Goal: Transaction & Acquisition: Purchase product/service

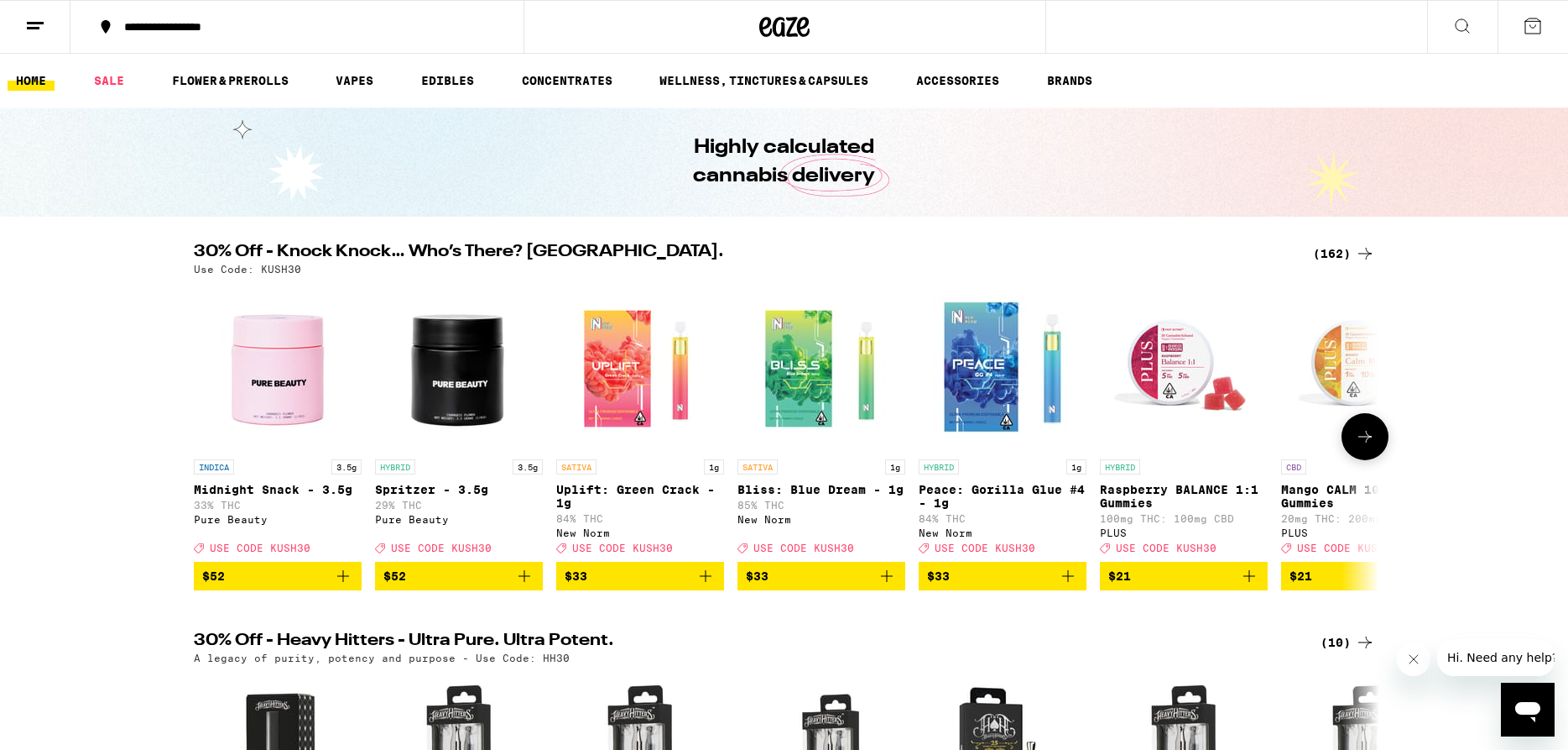
click at [1358, 447] on icon at bounding box center [1364, 435] width 20 height 20
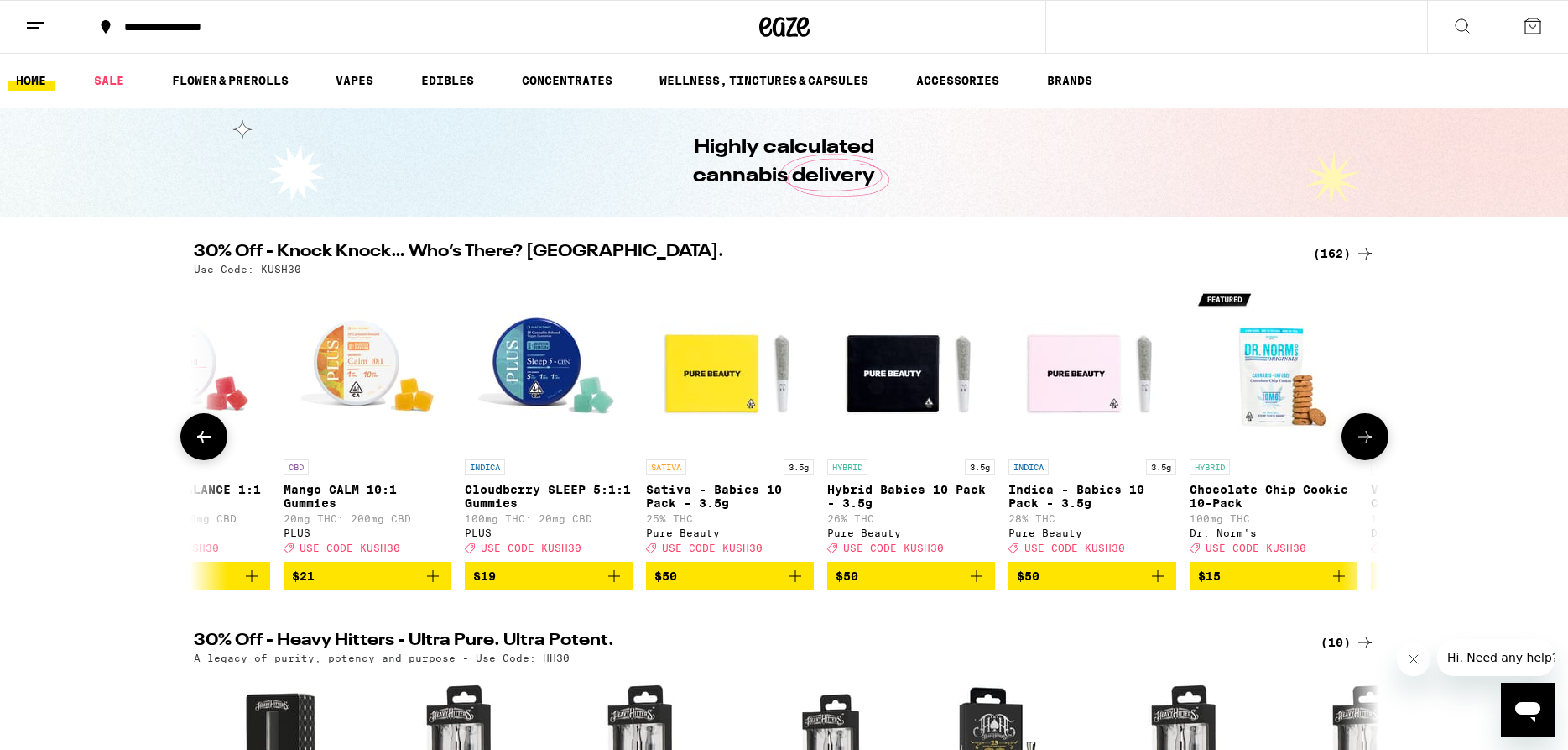
scroll to position [0, 998]
click at [1358, 447] on icon at bounding box center [1364, 435] width 20 height 20
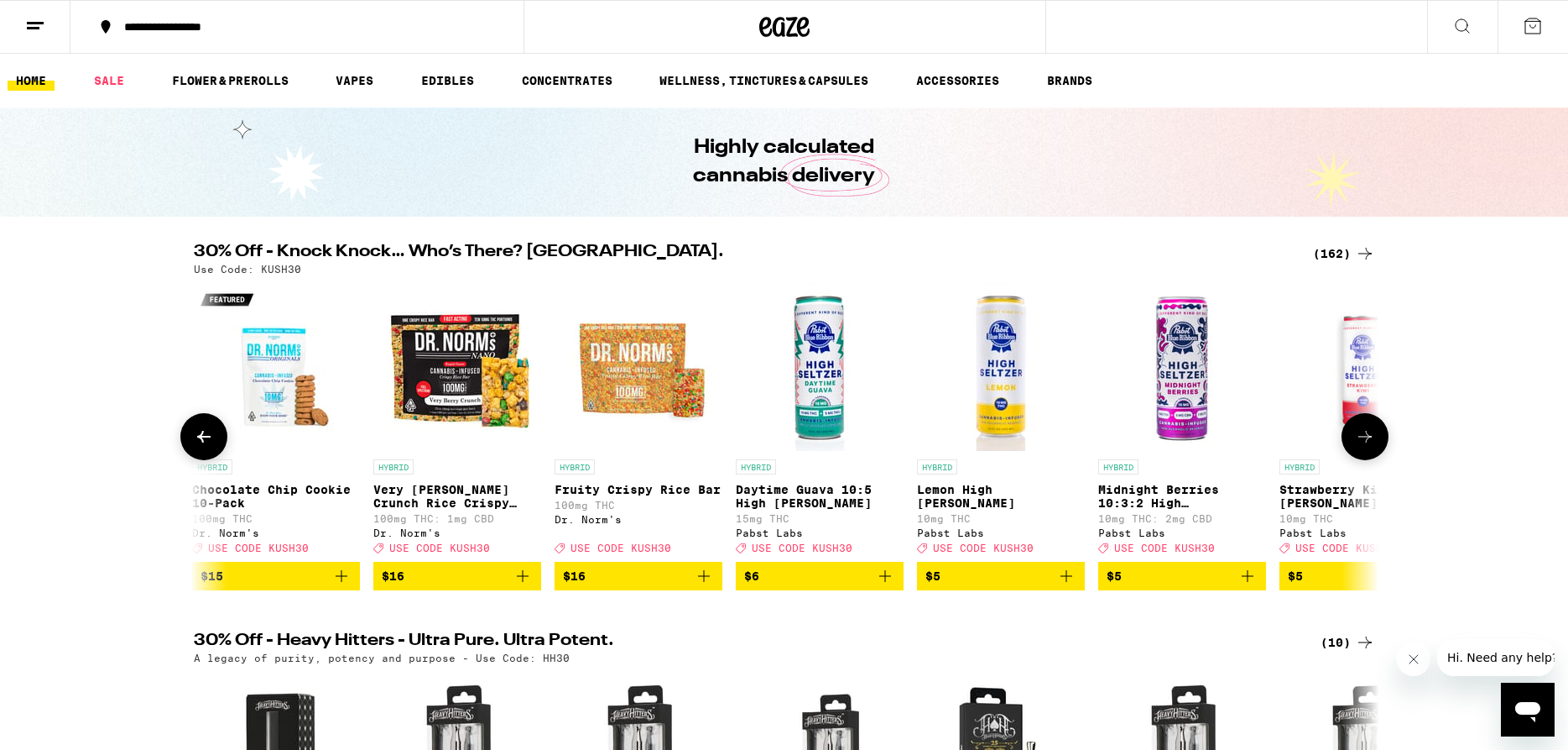
scroll to position [0, 1997]
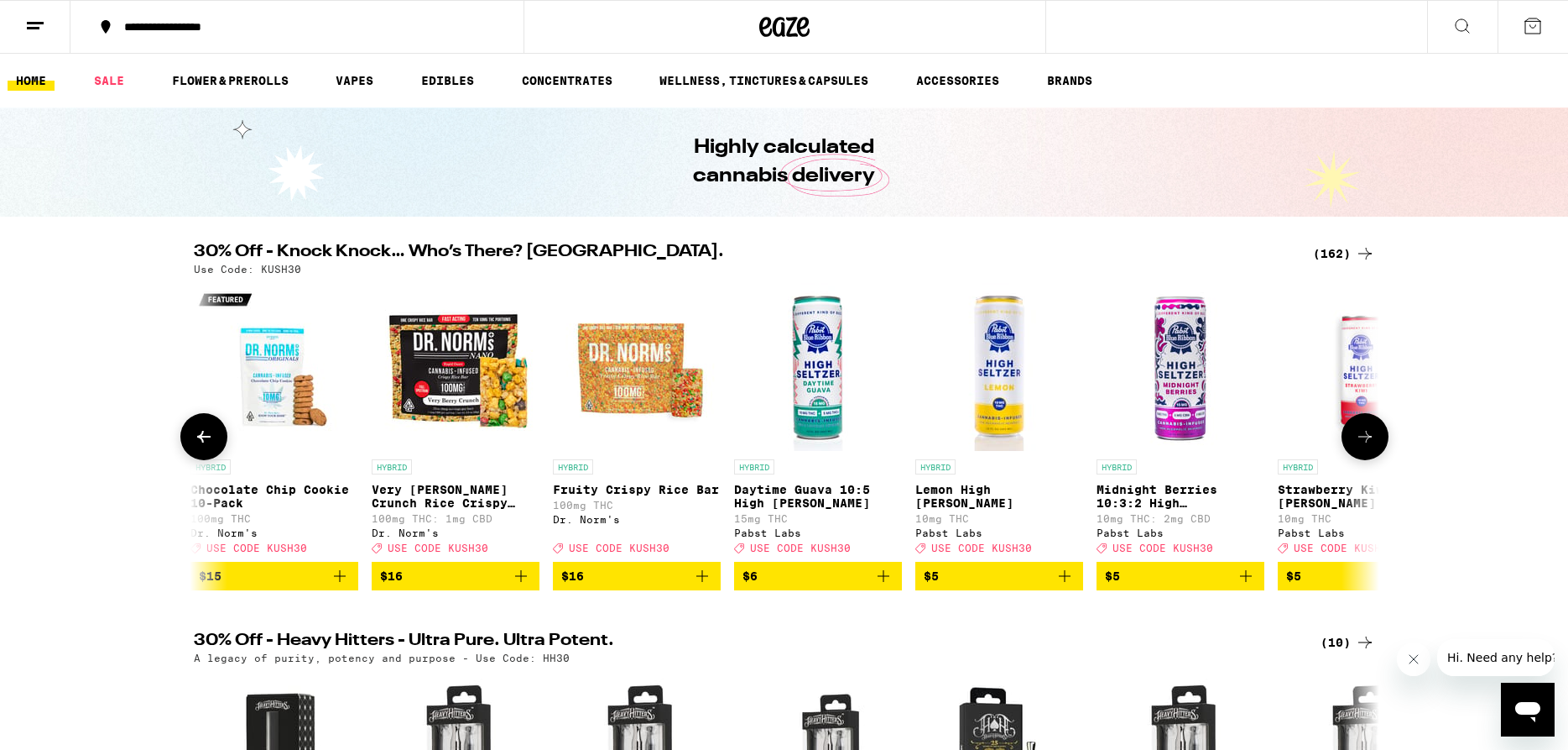
click at [1358, 447] on icon at bounding box center [1364, 435] width 20 height 20
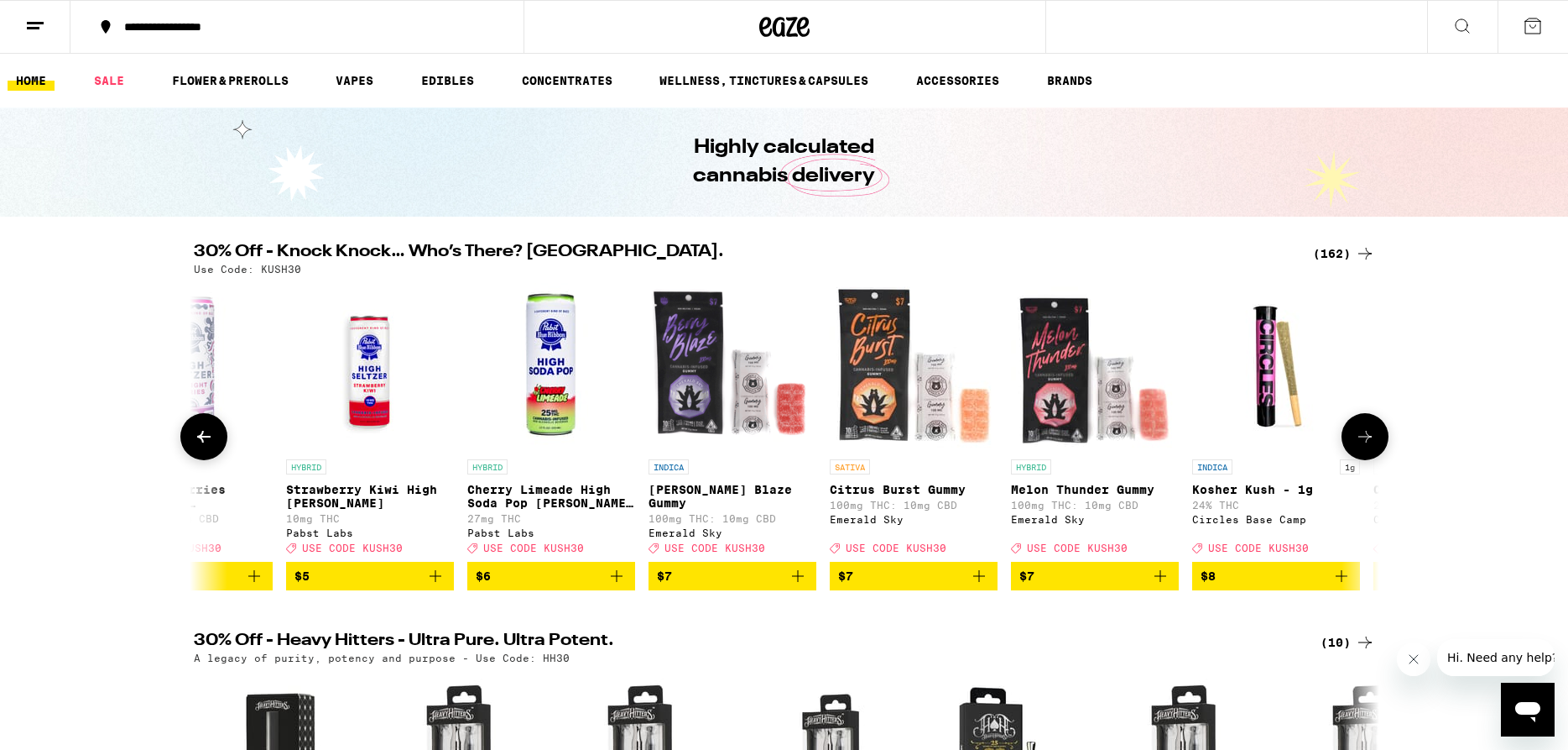
scroll to position [0, 2994]
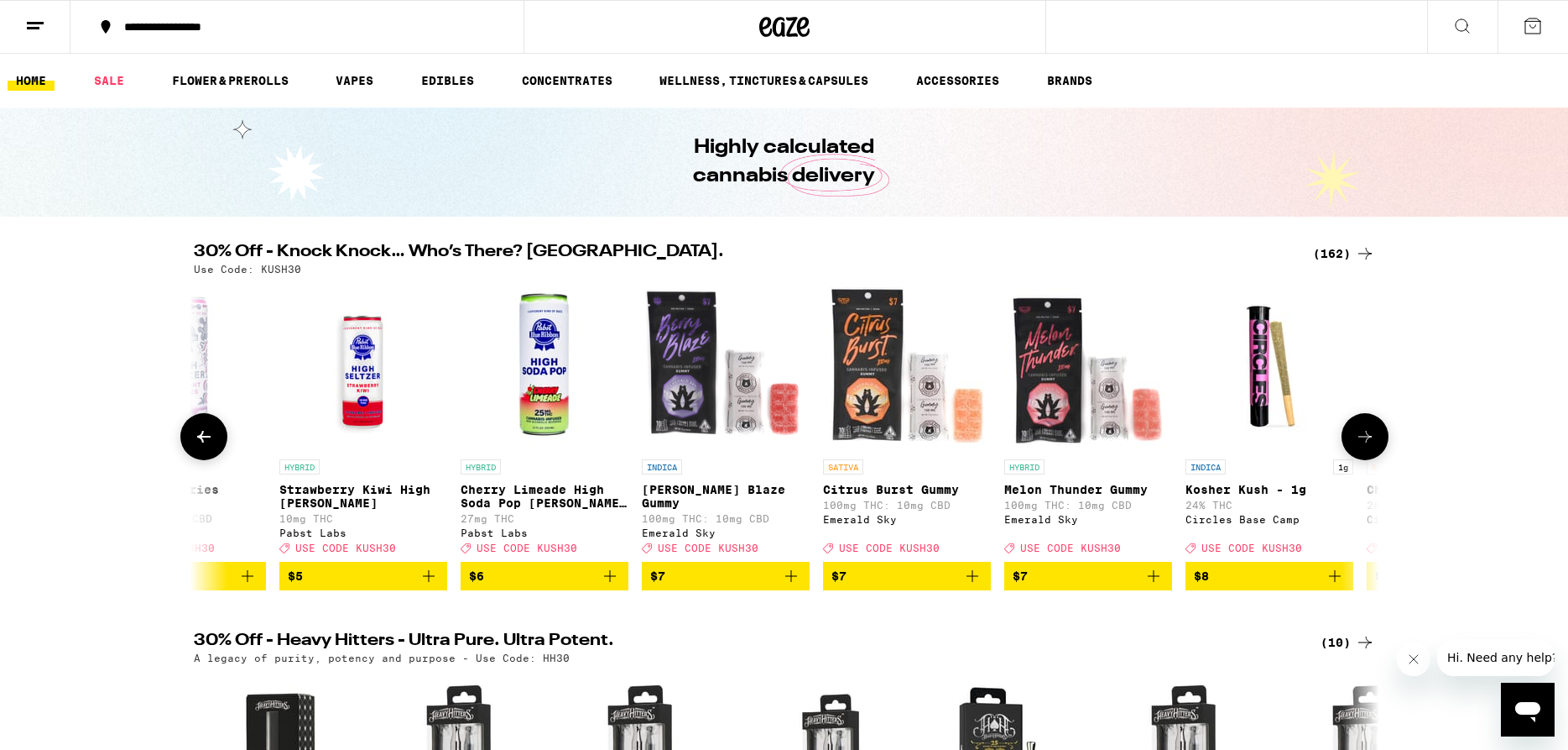
click at [1369, 441] on icon at bounding box center [1364, 435] width 20 height 20
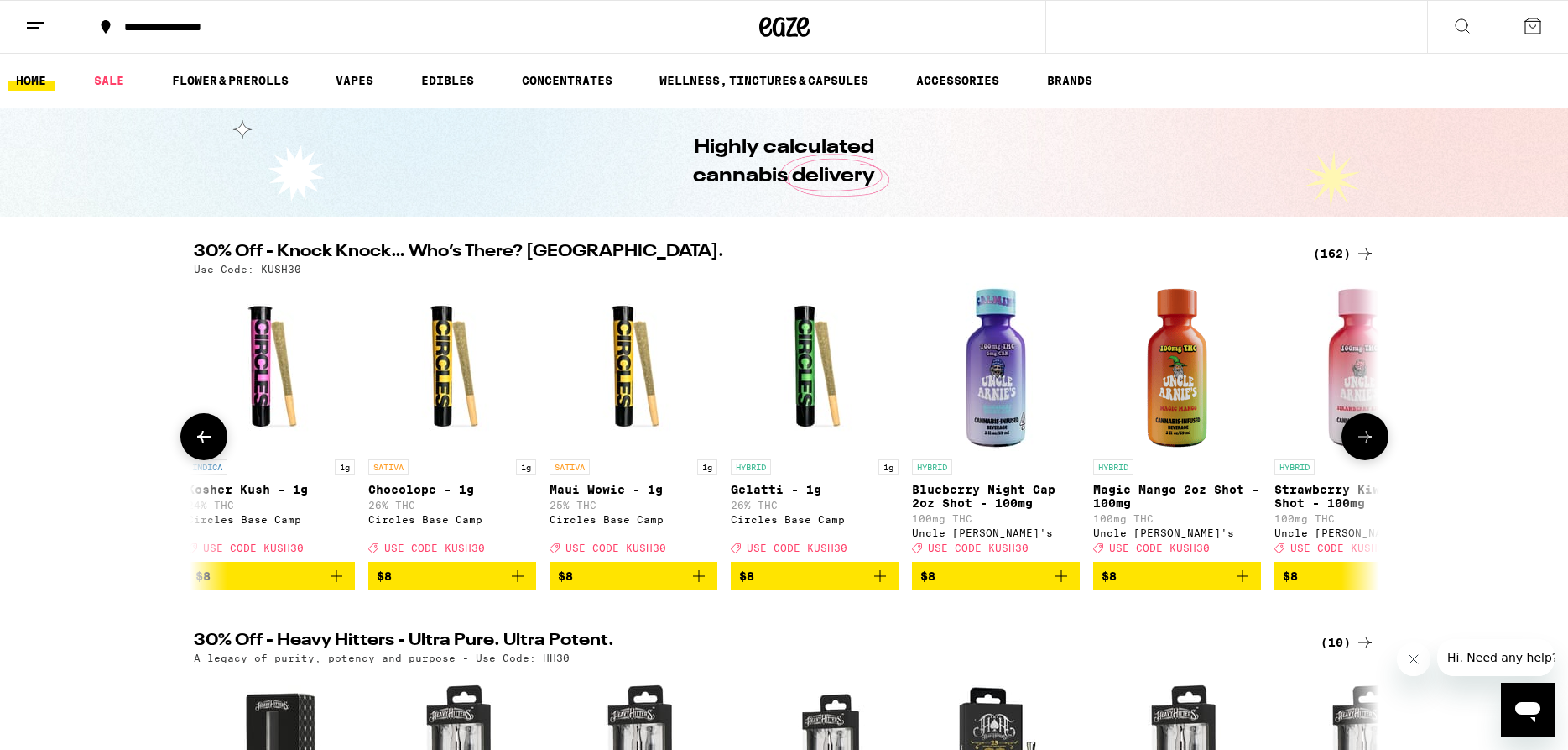
click at [1369, 441] on icon at bounding box center [1364, 435] width 20 height 20
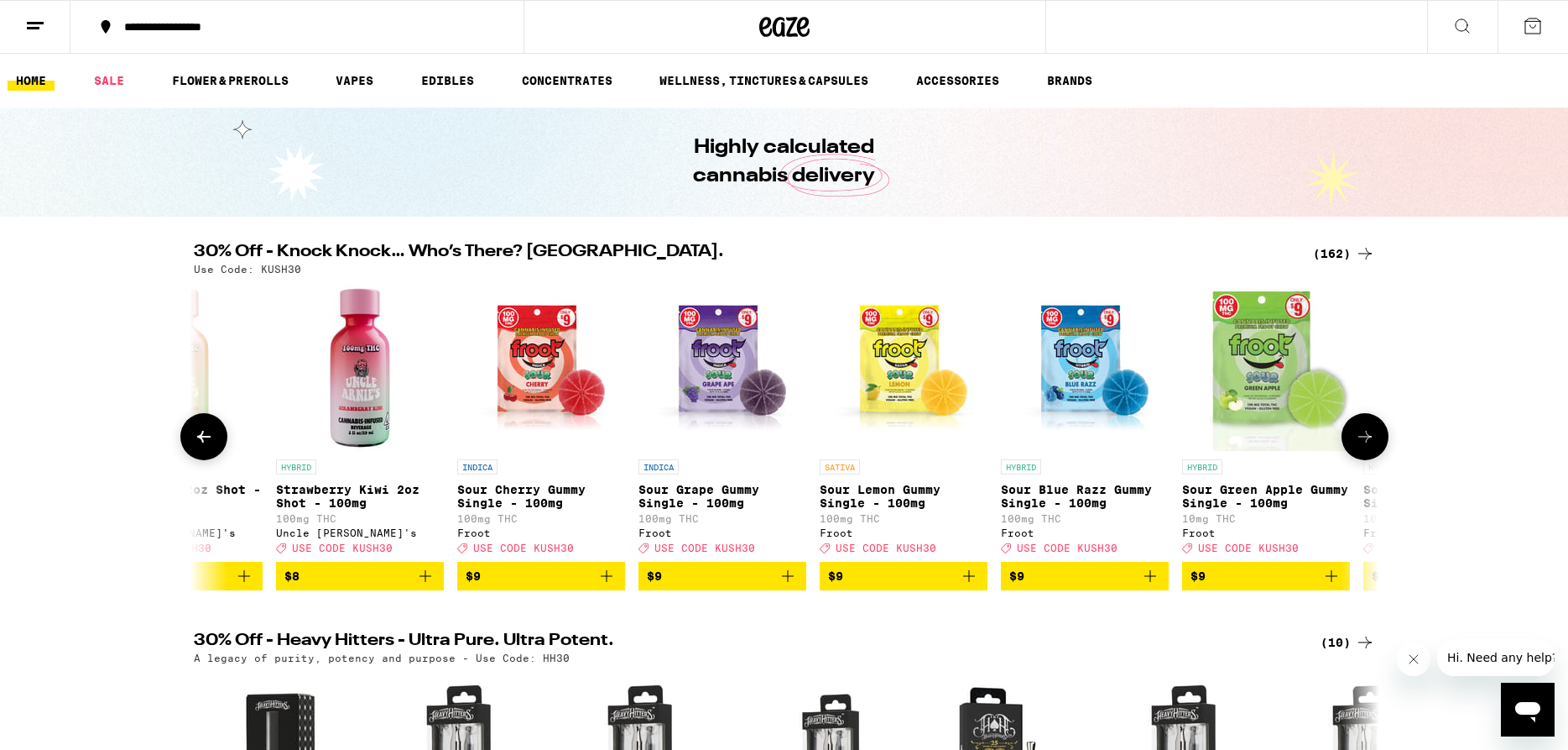
click at [1369, 441] on icon at bounding box center [1364, 435] width 20 height 20
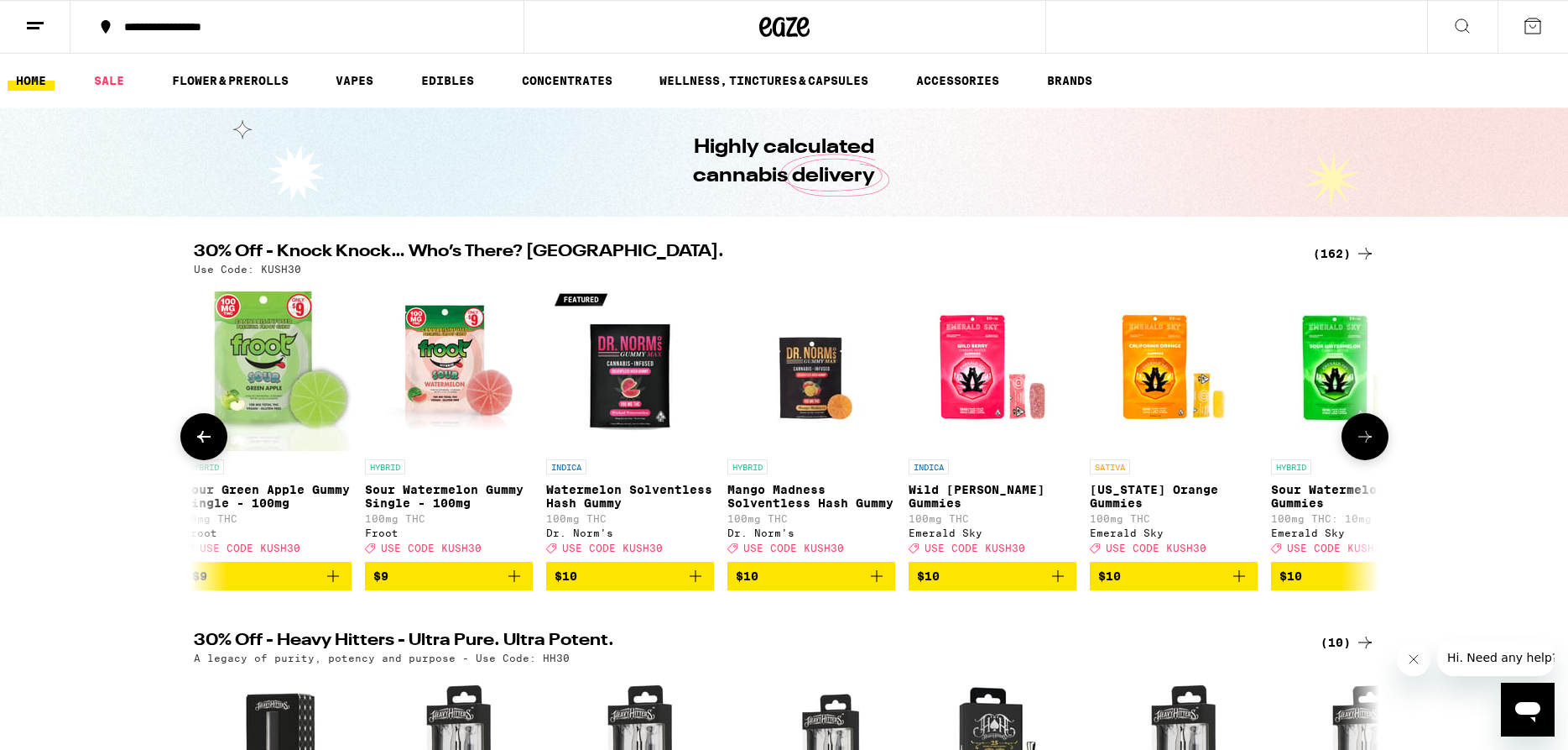
click at [1368, 441] on icon at bounding box center [1364, 435] width 20 height 20
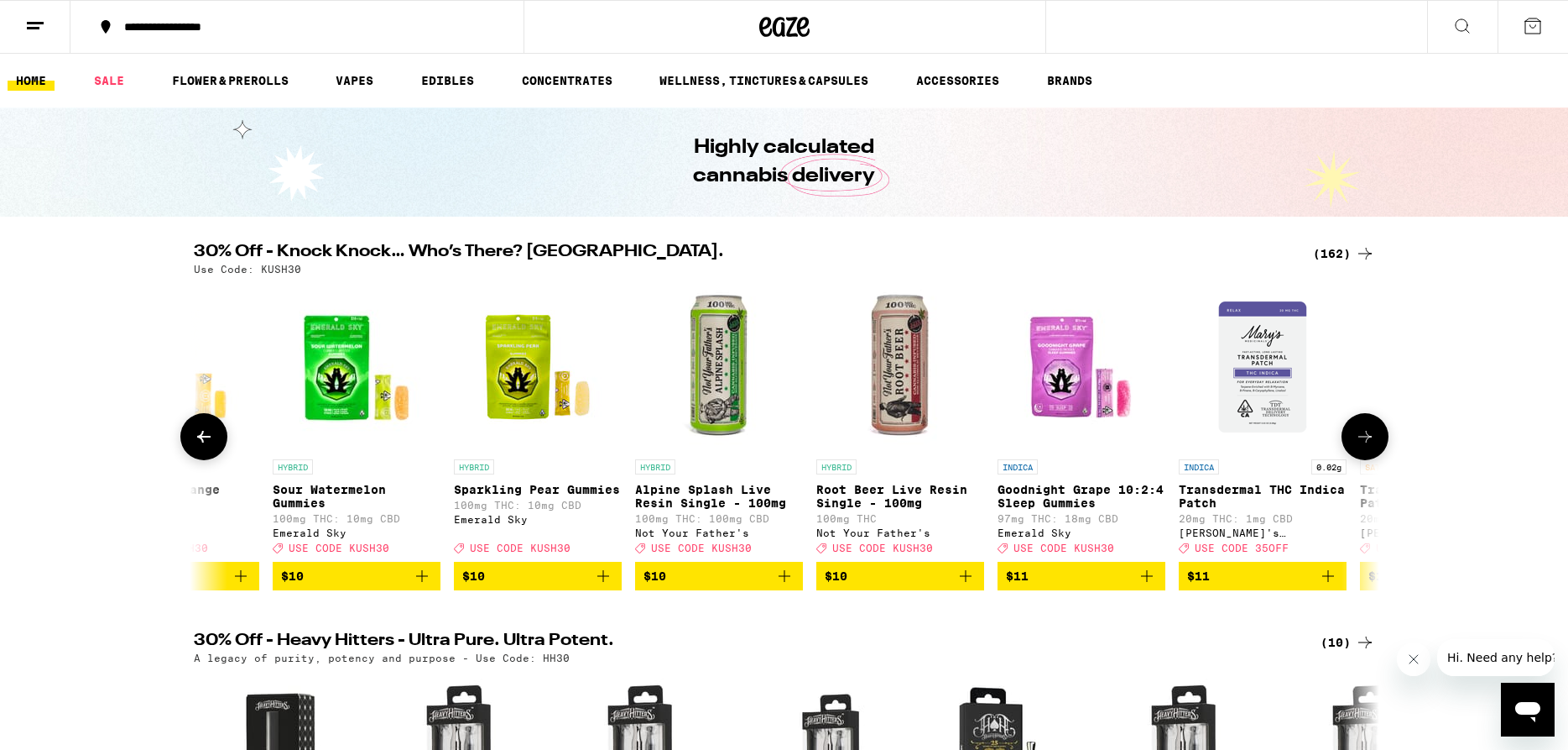
click at [1368, 441] on icon at bounding box center [1364, 435] width 20 height 20
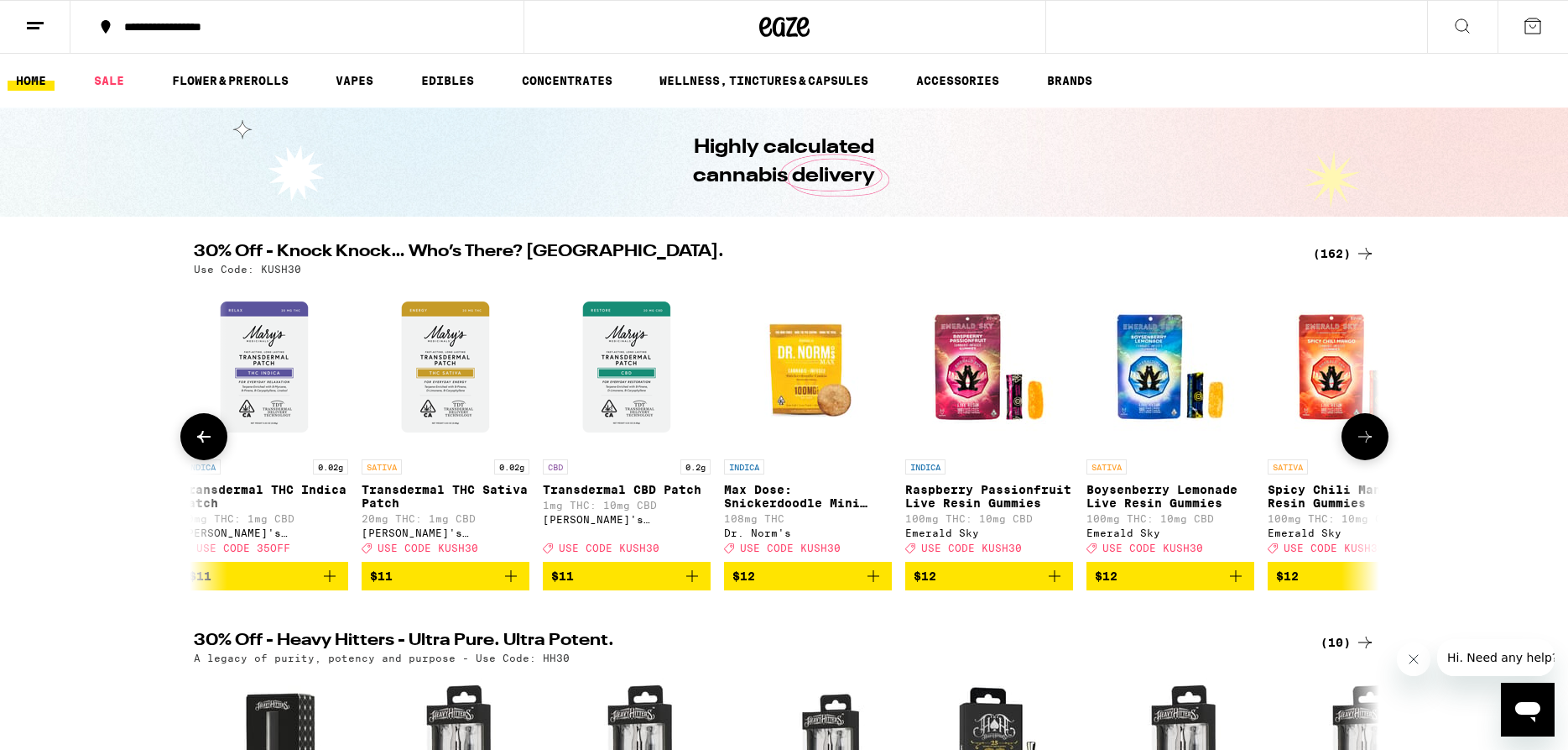
click at [1368, 441] on icon at bounding box center [1364, 435] width 20 height 20
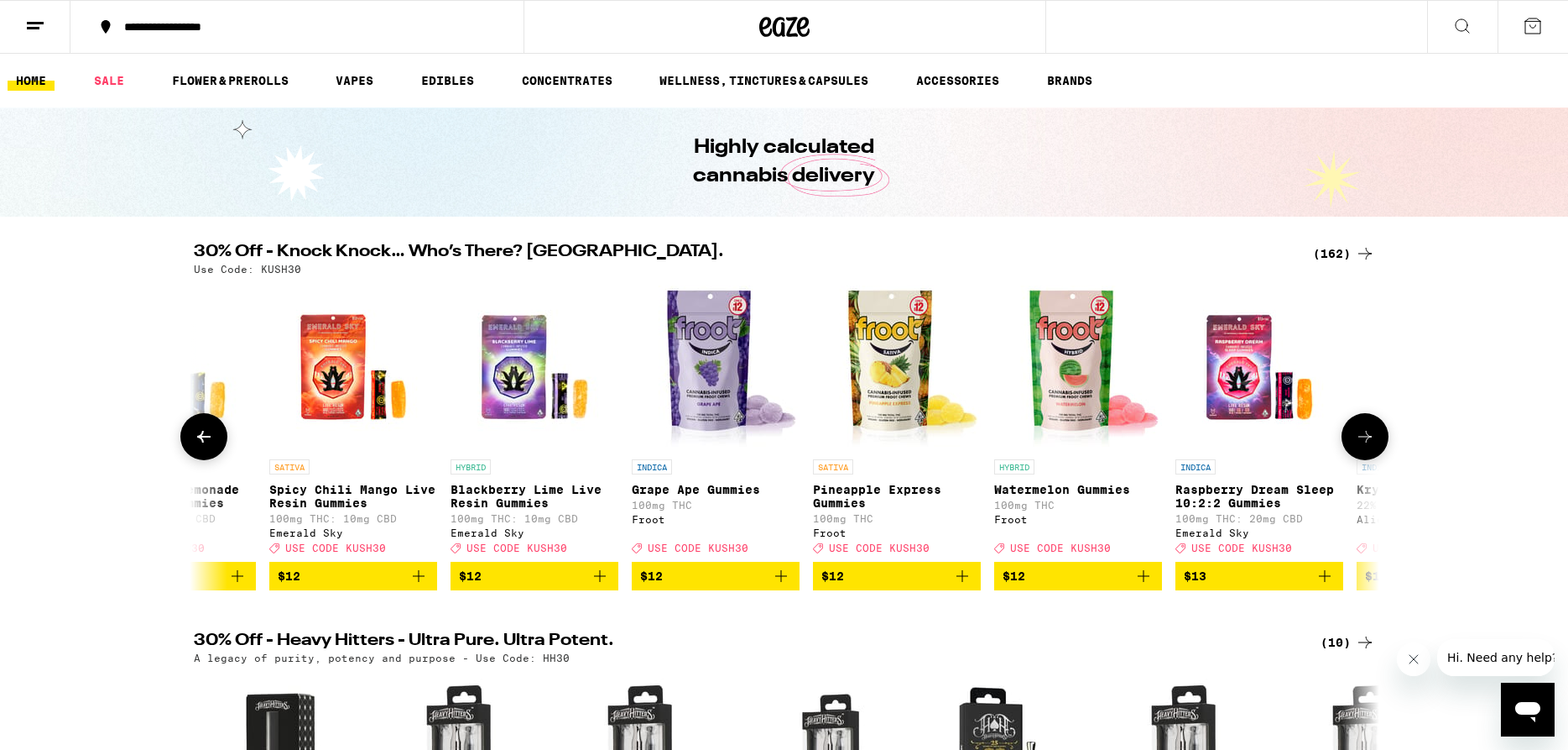
click at [1368, 441] on icon at bounding box center [1364, 435] width 20 height 20
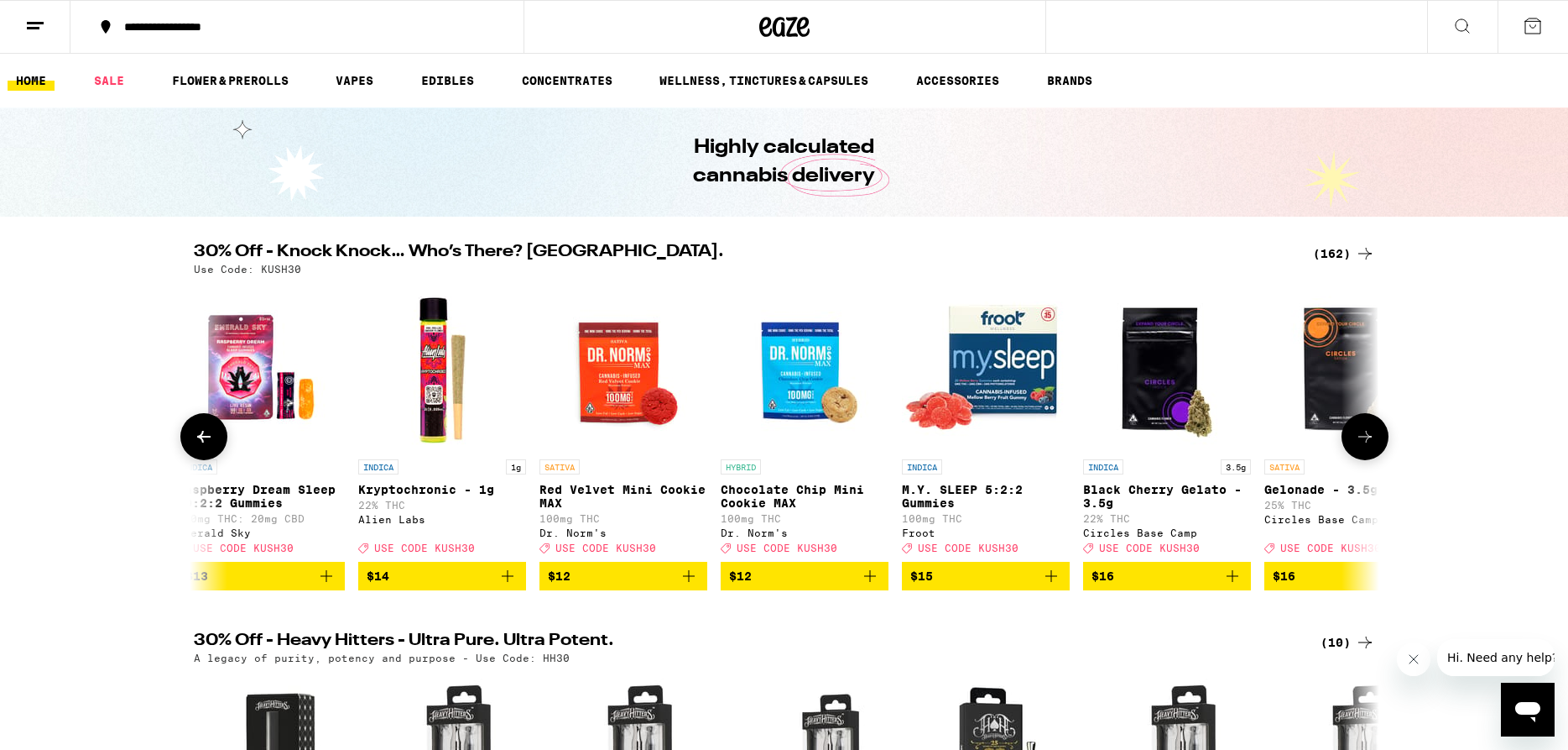
click at [1368, 441] on icon at bounding box center [1364, 435] width 20 height 20
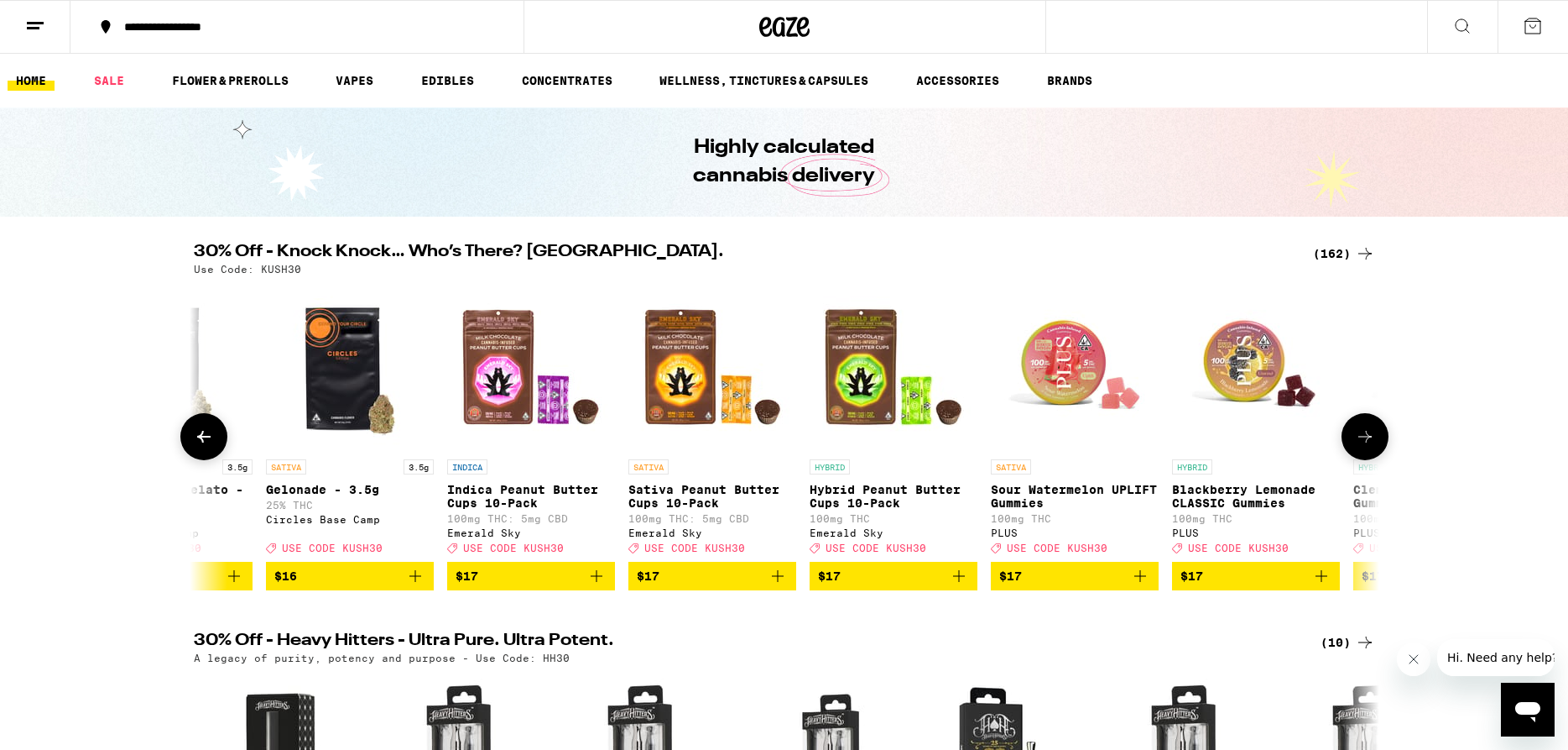
click at [1368, 442] on icon at bounding box center [1364, 435] width 20 height 20
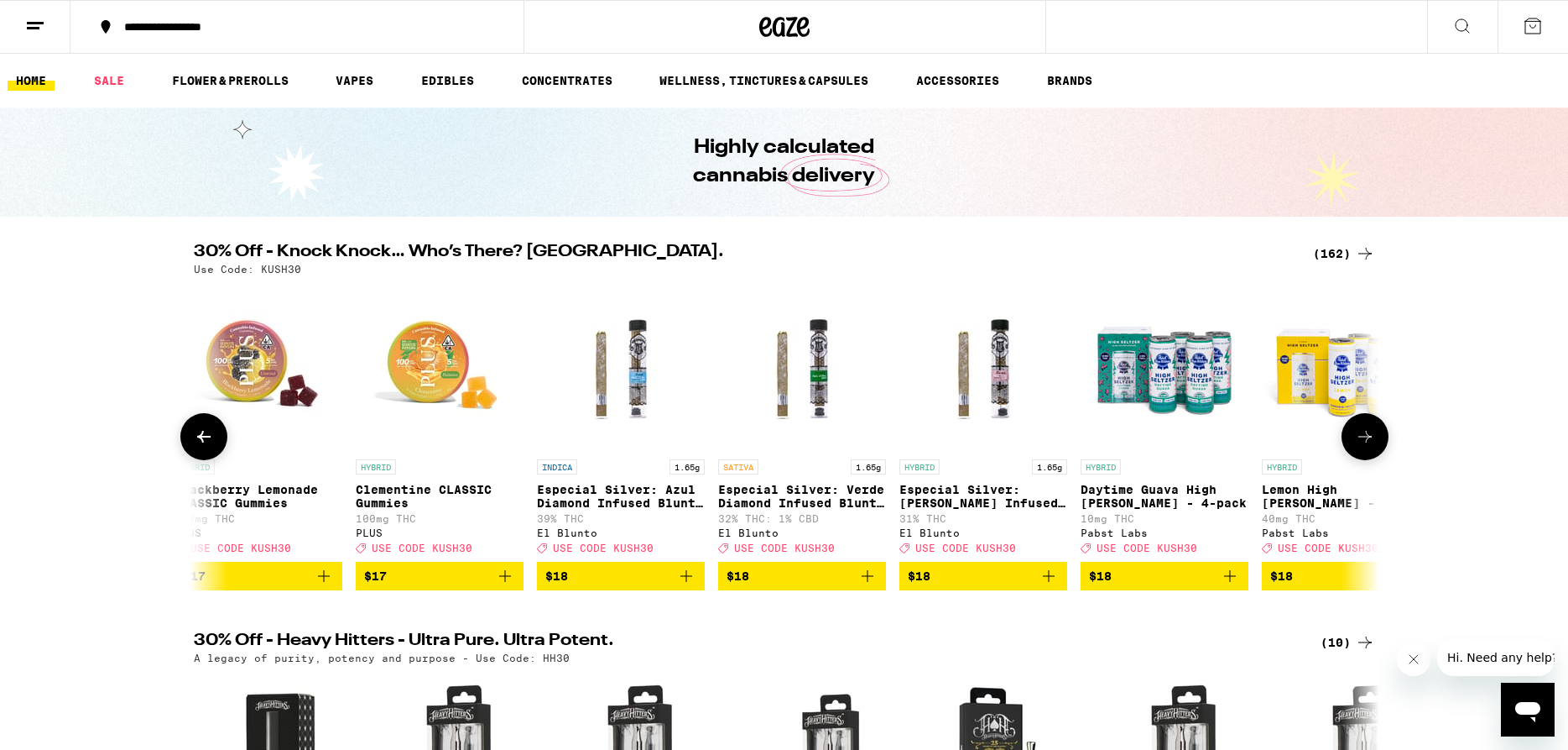
scroll to position [0, 11979]
click at [1368, 442] on icon at bounding box center [1364, 435] width 20 height 20
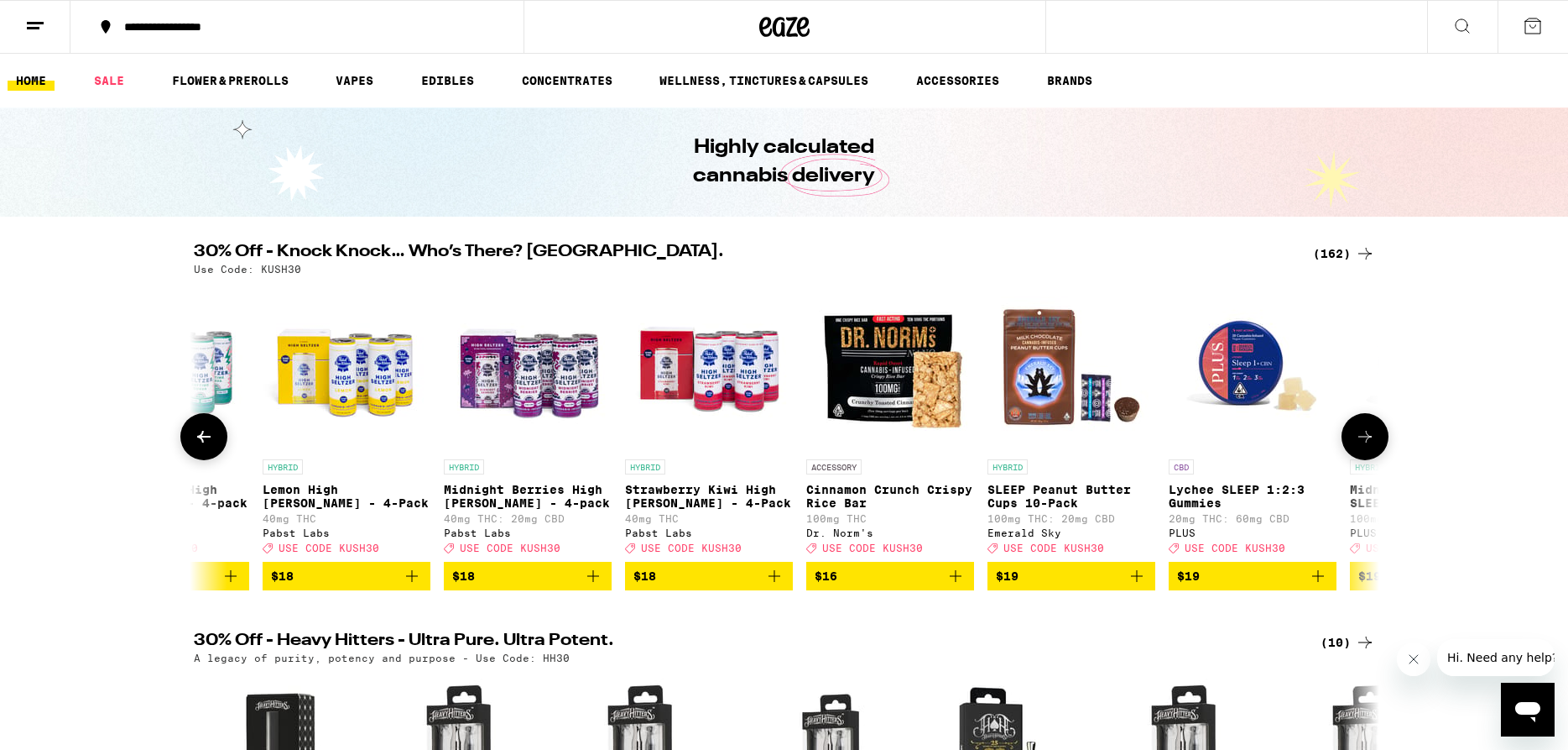
click at [1368, 442] on icon at bounding box center [1364, 435] width 20 height 20
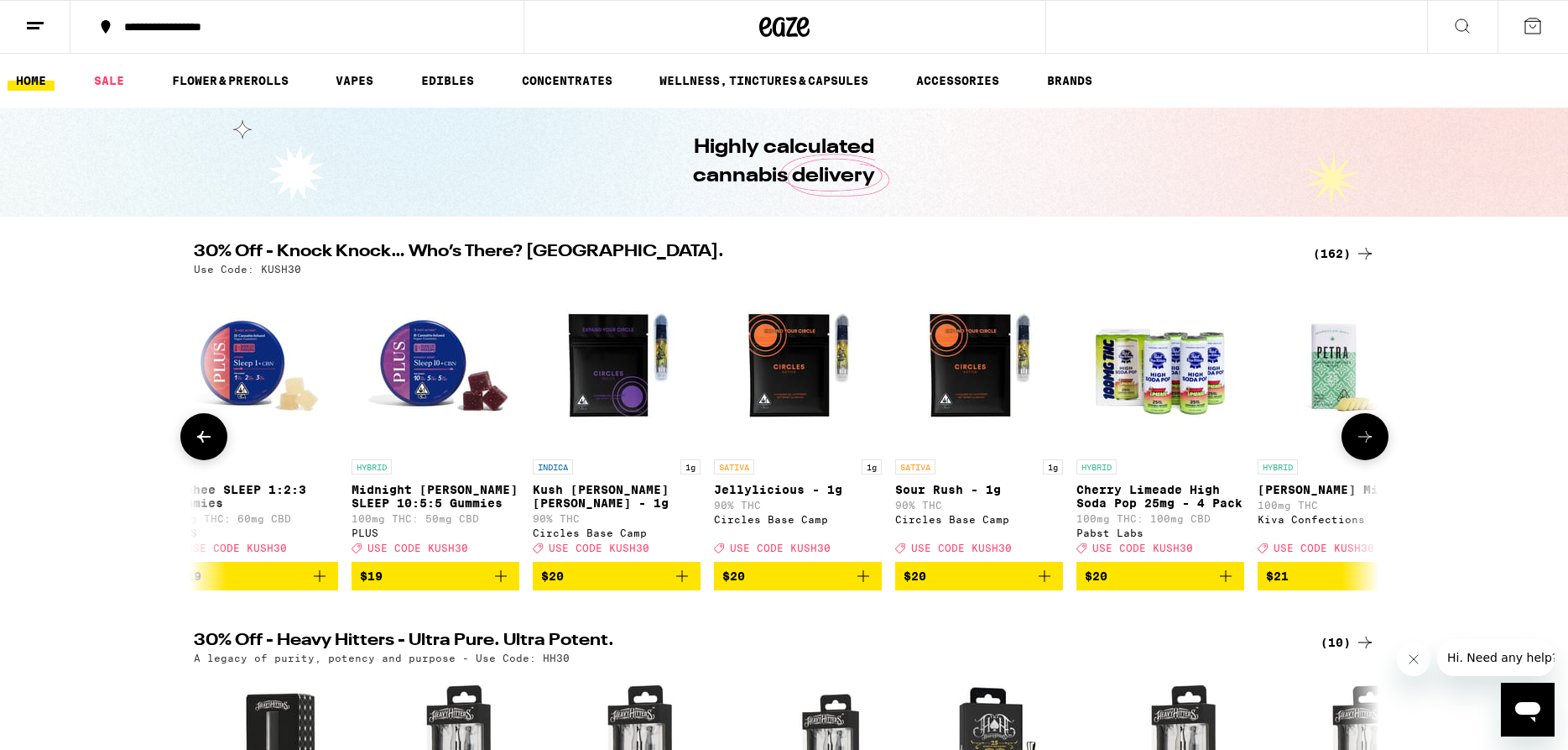
click at [1367, 442] on icon at bounding box center [1364, 435] width 20 height 20
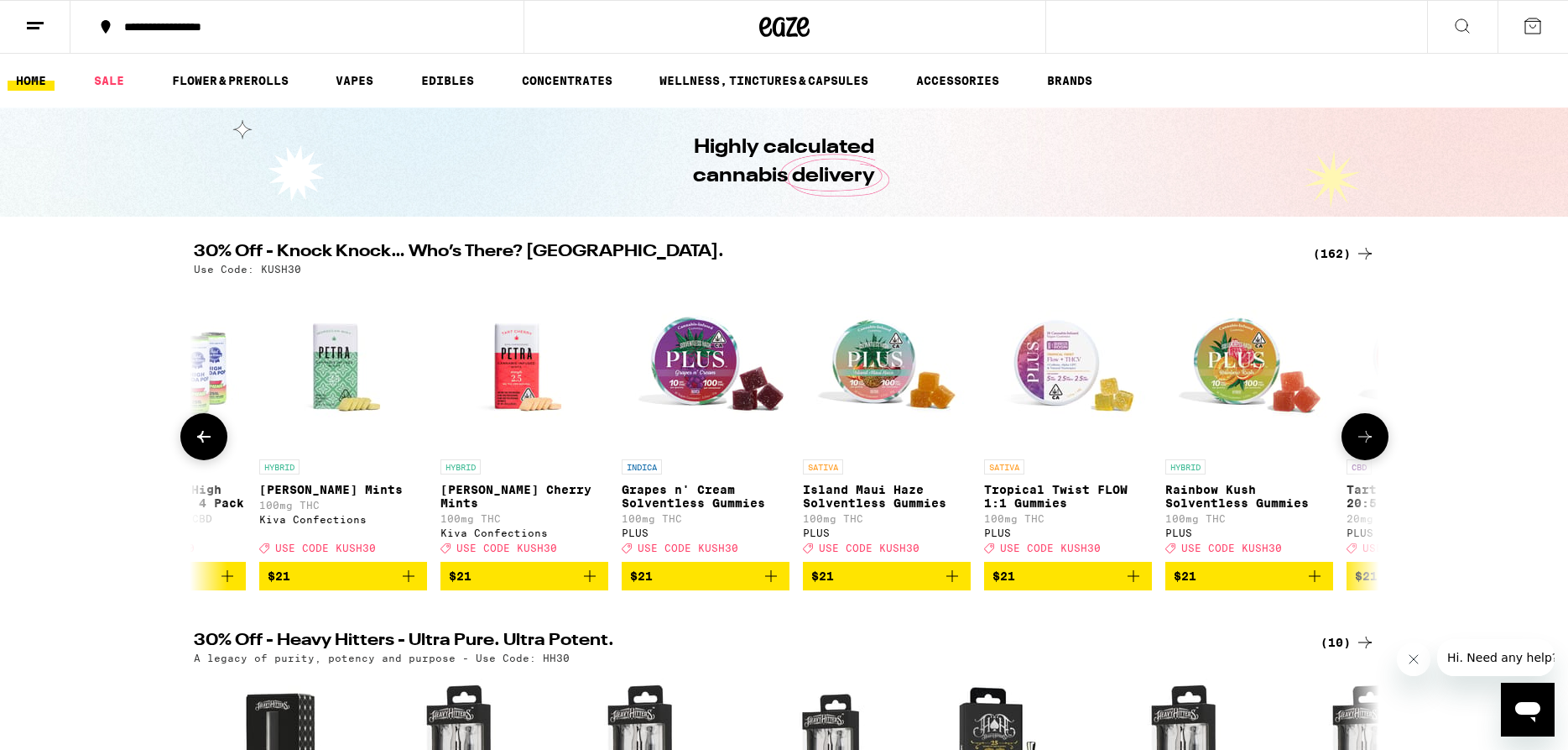
click at [1367, 442] on icon at bounding box center [1364, 435] width 20 height 20
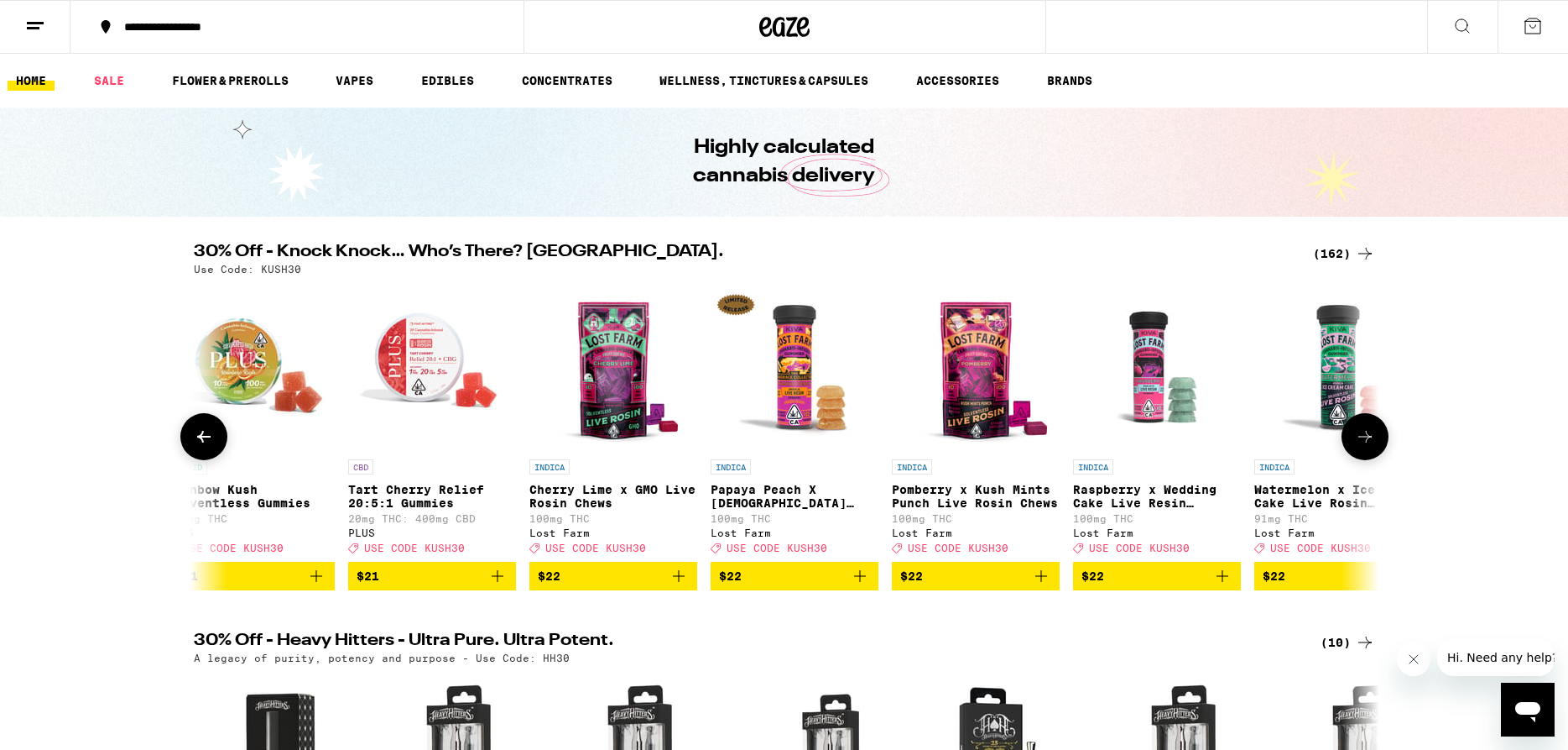
click at [1367, 442] on icon at bounding box center [1364, 435] width 20 height 20
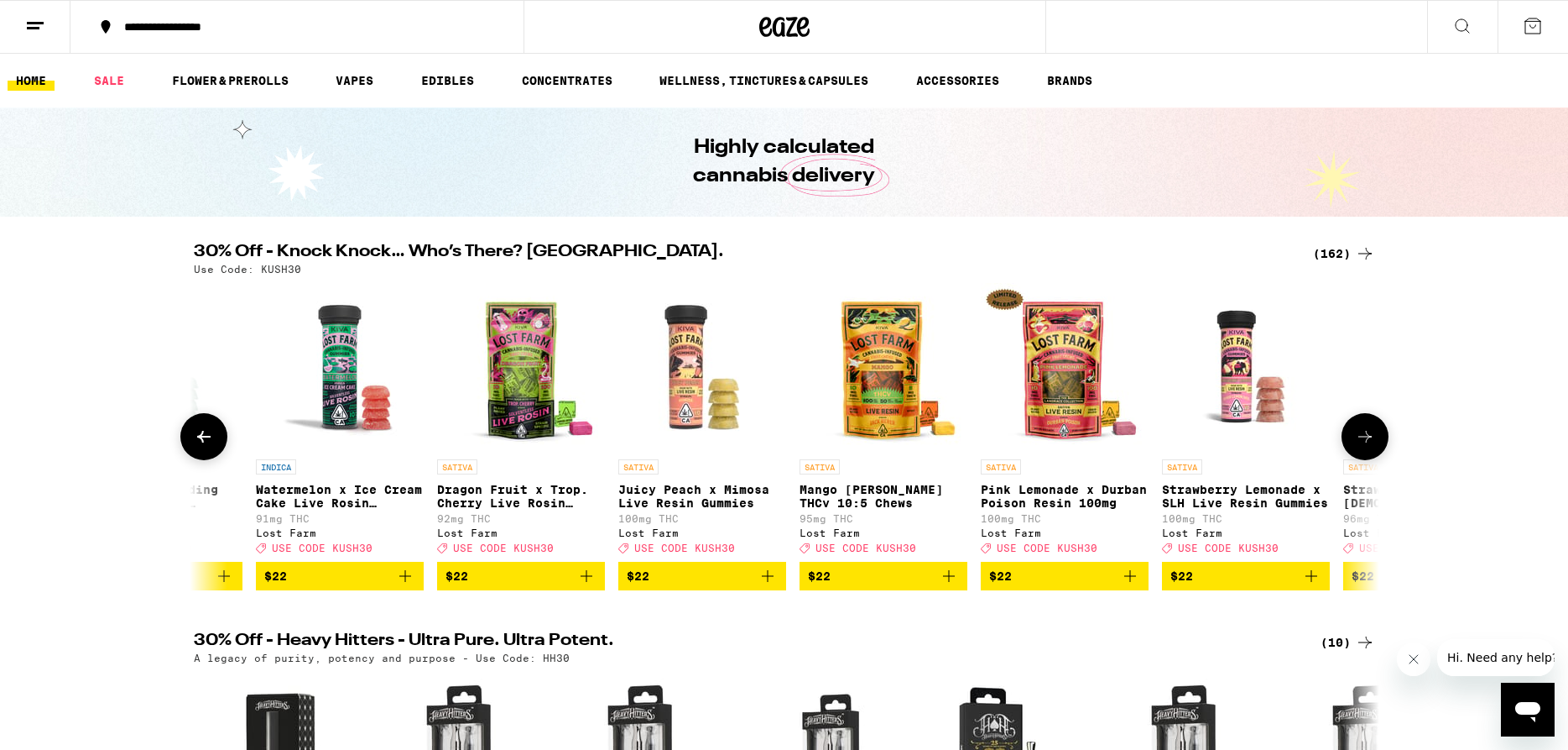
click at [1367, 443] on icon at bounding box center [1364, 435] width 20 height 20
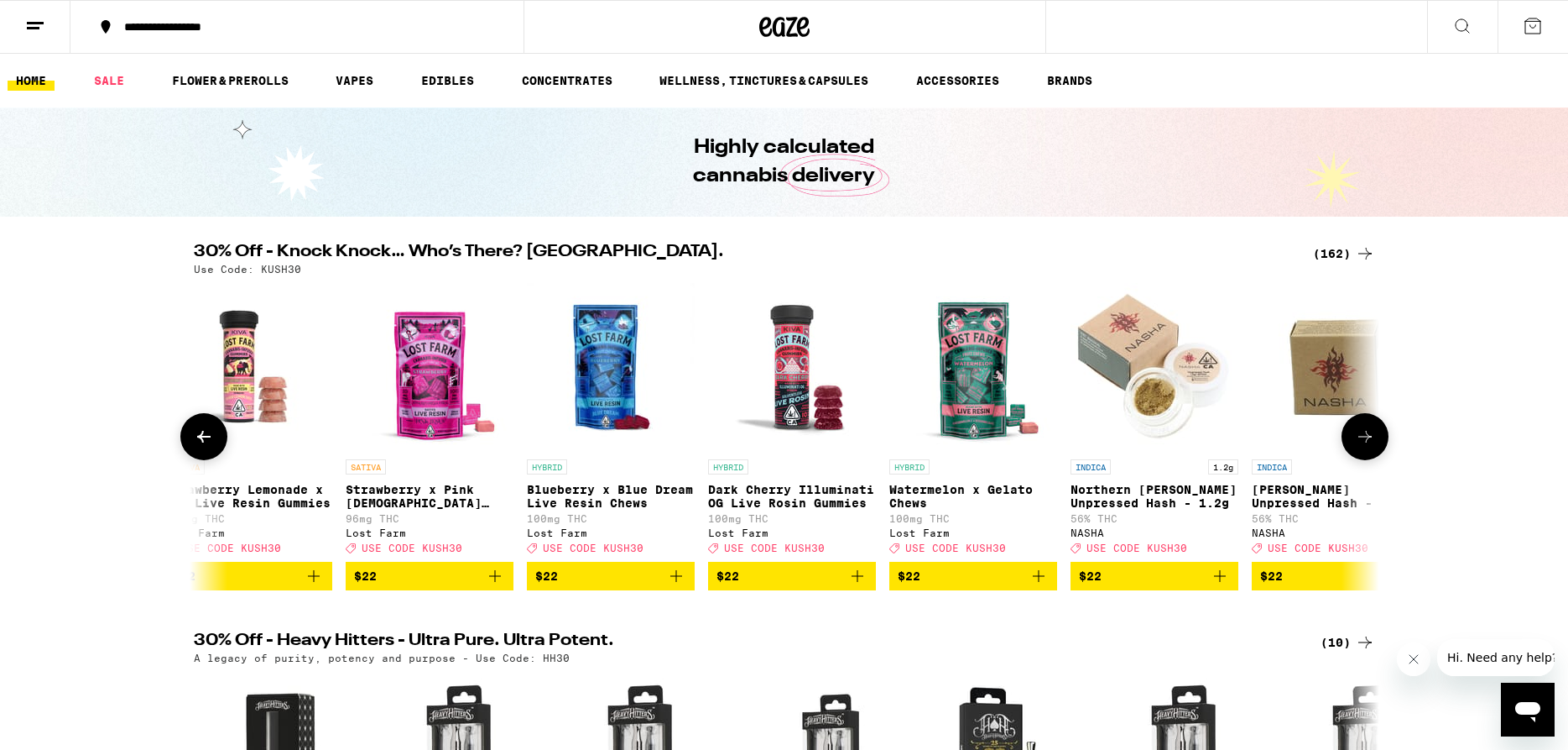
scroll to position [0, 17969]
click at [1216, 586] on icon "Add to bag" at bounding box center [1219, 575] width 20 height 20
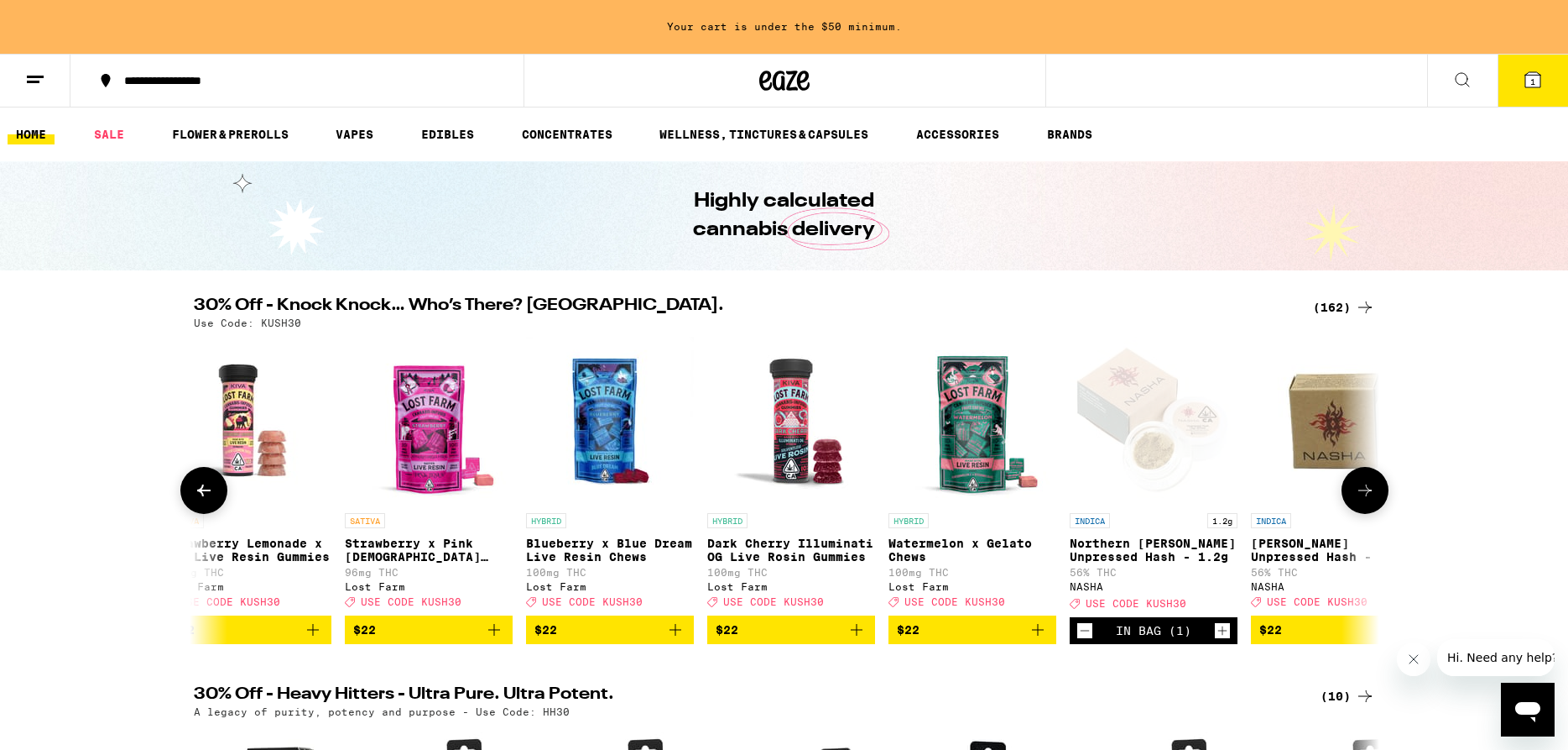
click at [1363, 495] on icon at bounding box center [1364, 489] width 20 height 20
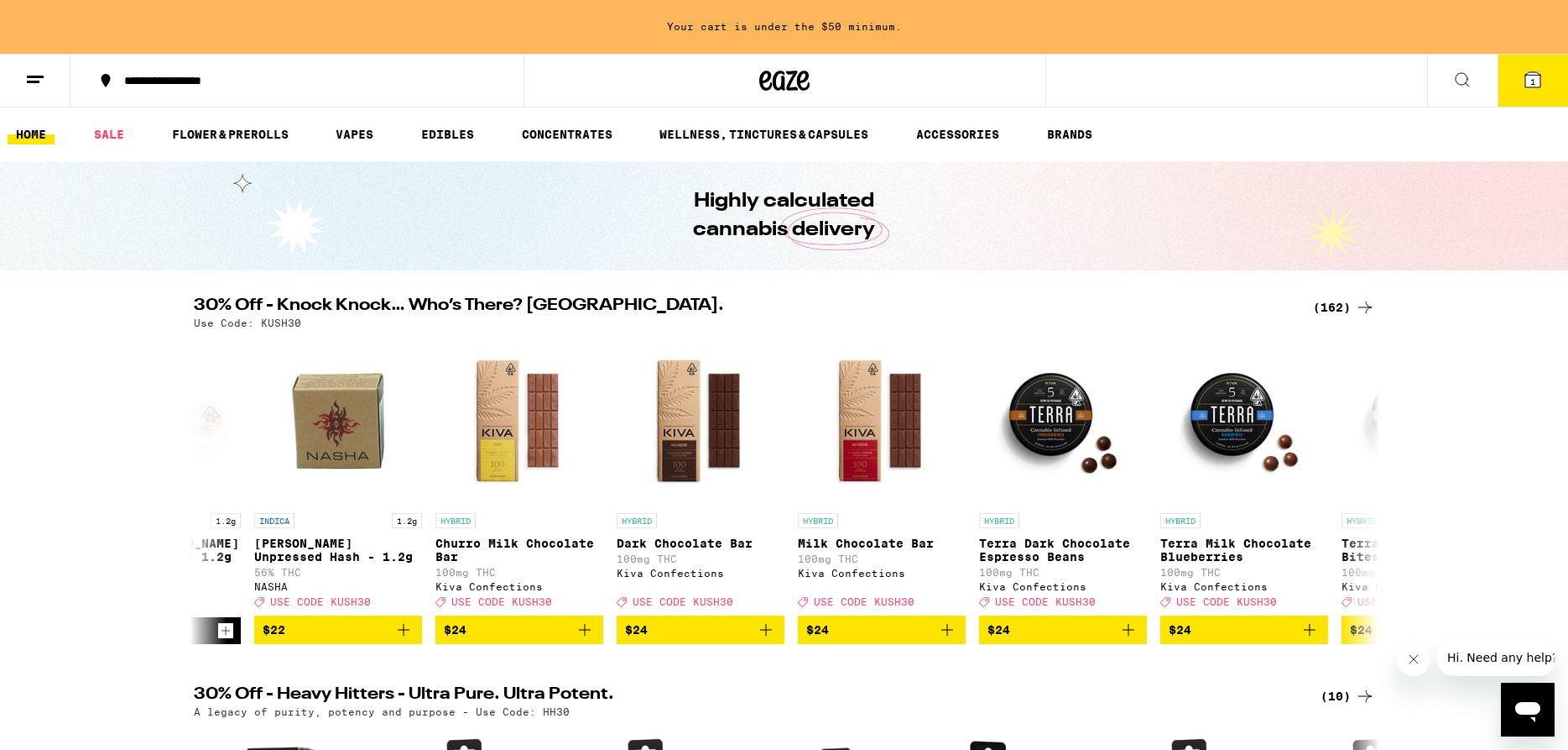
scroll to position [0, 18967]
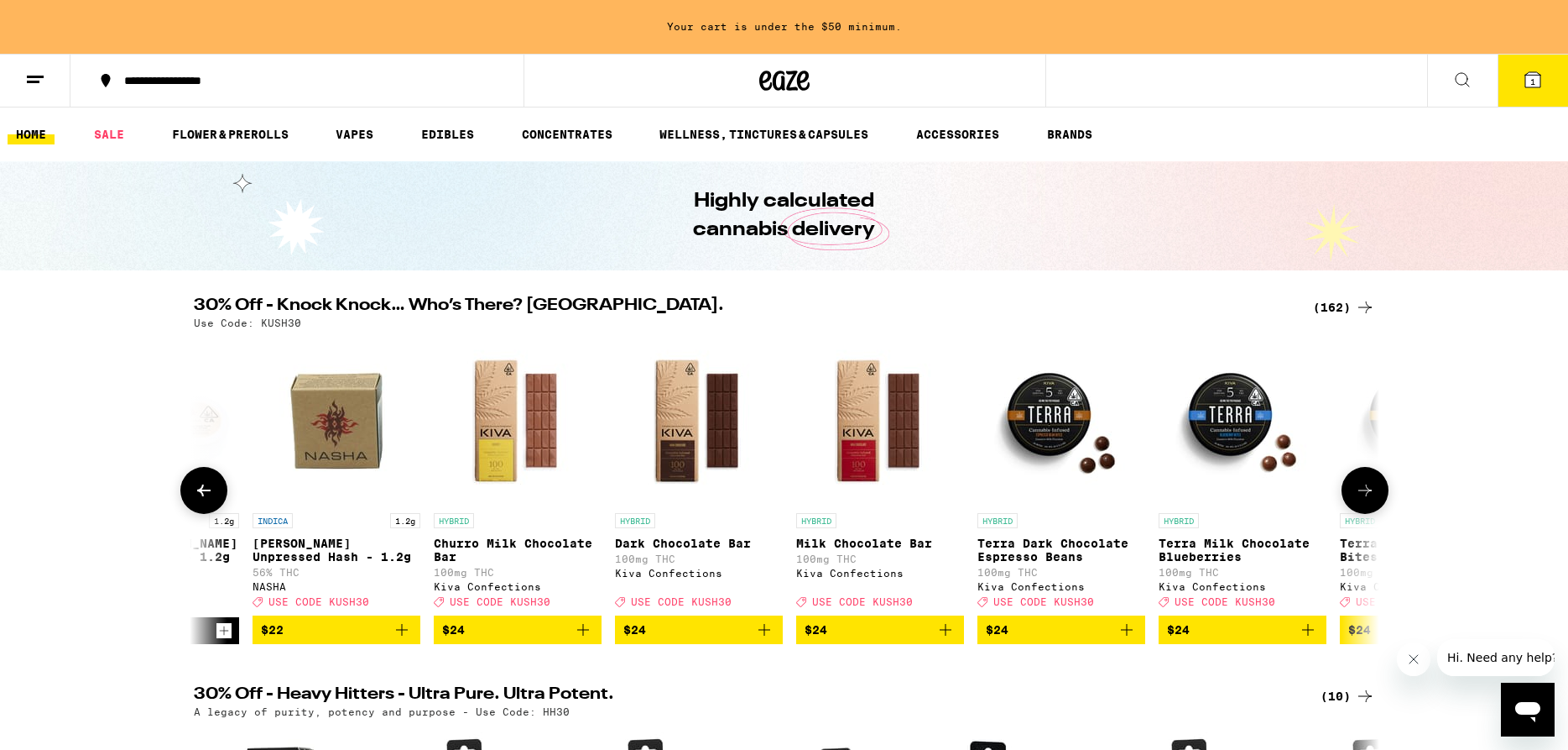
drag, startPoint x: 405, startPoint y: 643, endPoint x: 464, endPoint y: 637, distance: 59.3
click at [406, 639] on icon "Add to bag" at bounding box center [401, 629] width 20 height 20
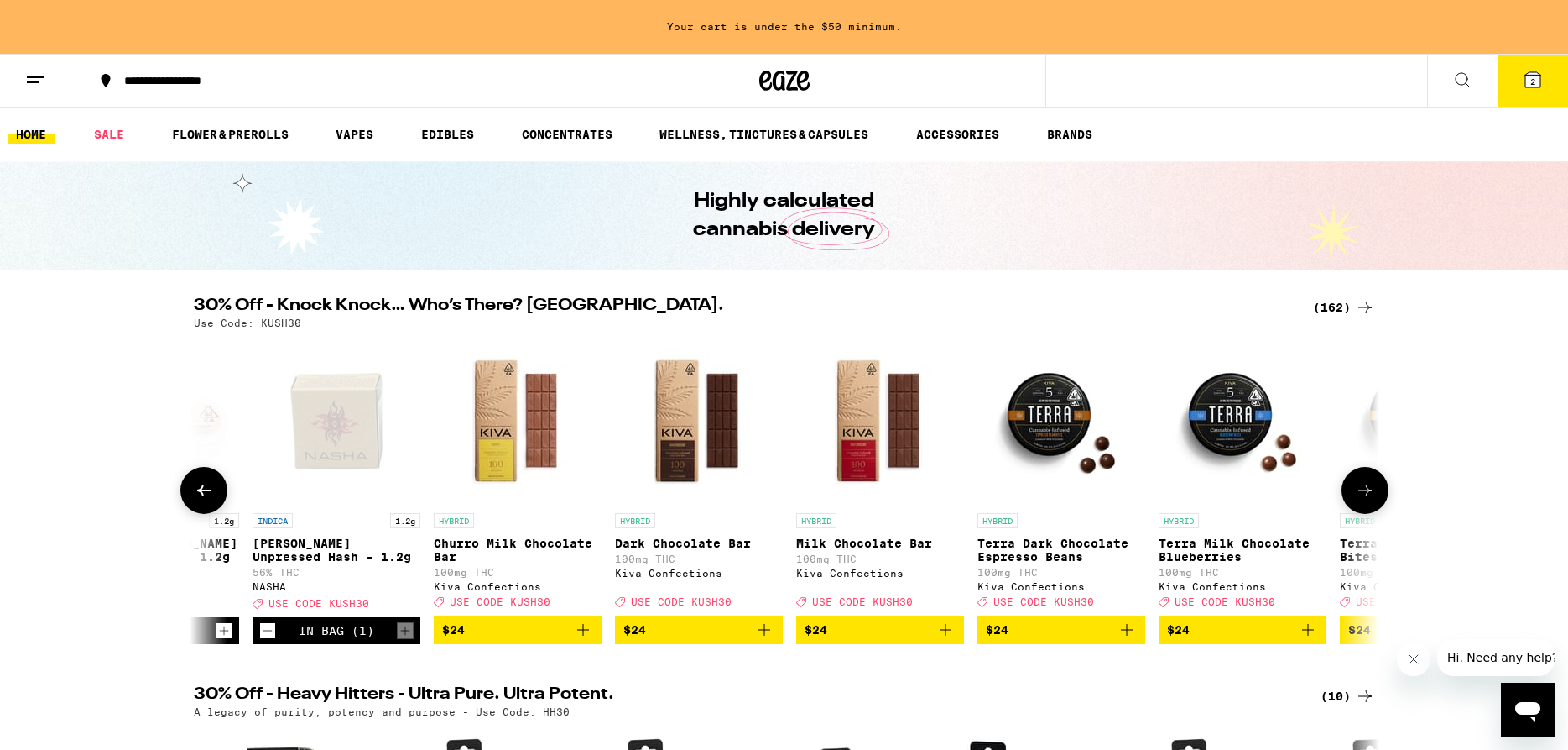
click at [1375, 503] on button at bounding box center [1365, 490] width 47 height 47
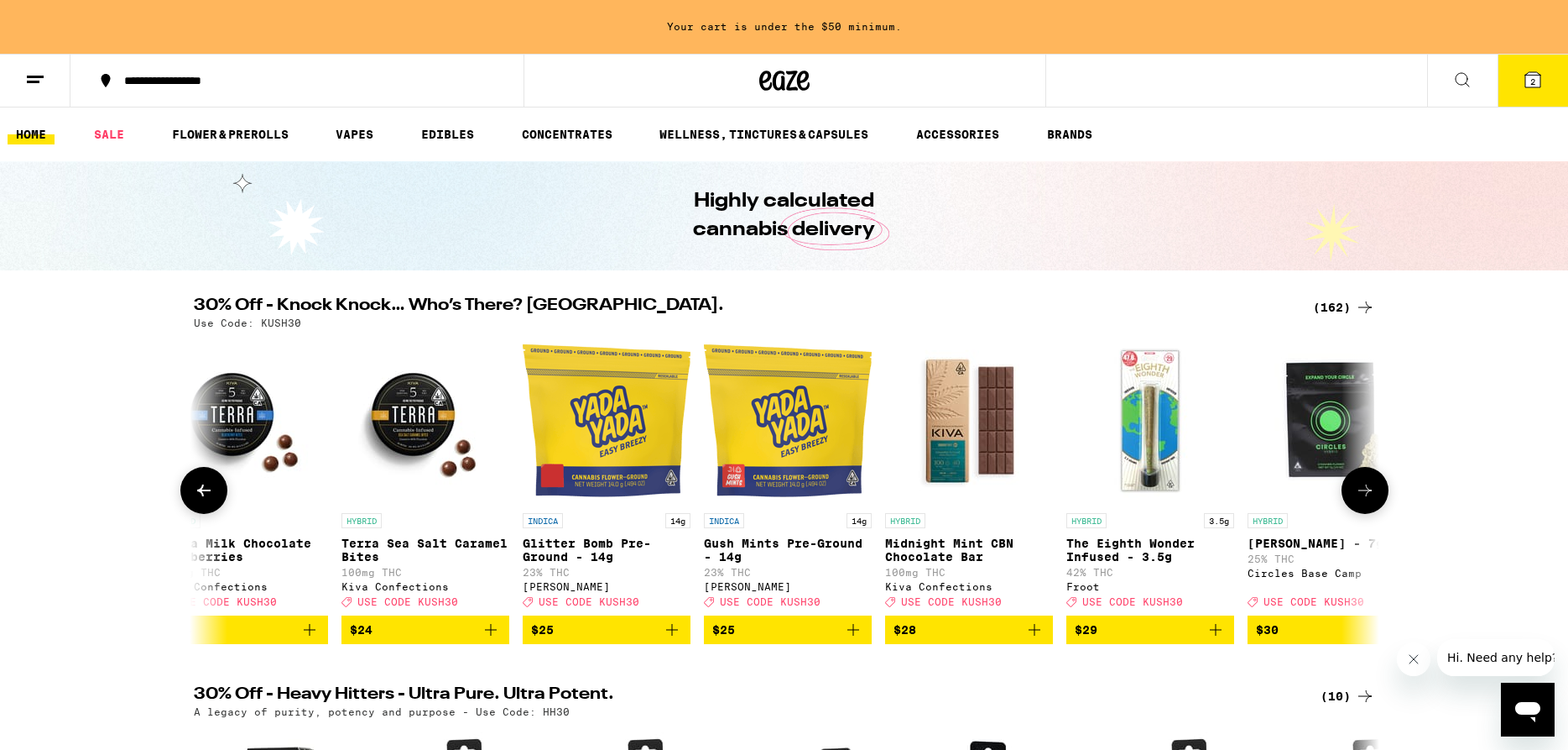
click at [1374, 503] on button at bounding box center [1365, 490] width 47 height 47
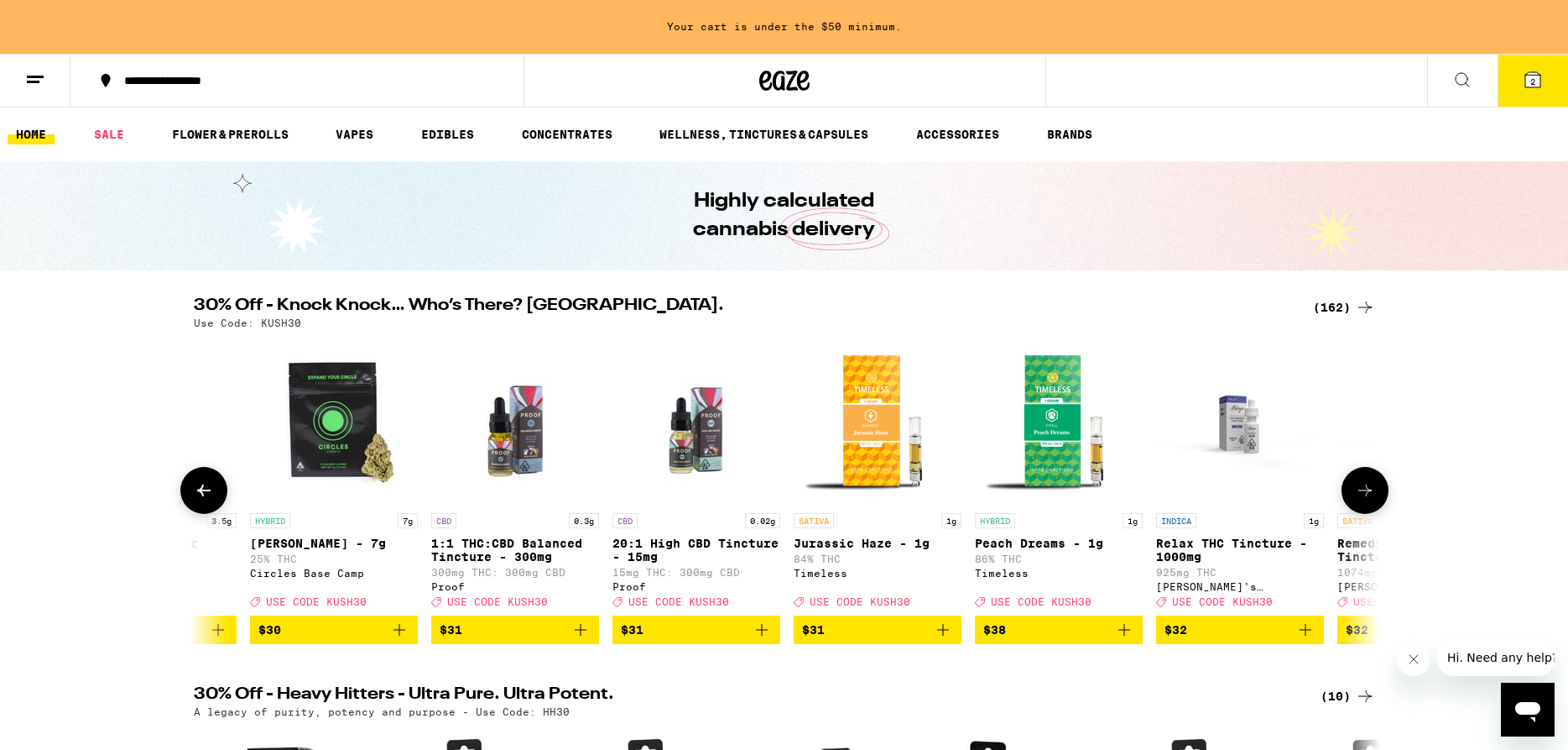
scroll to position [0, 20964]
click at [1358, 501] on icon at bounding box center [1364, 489] width 20 height 20
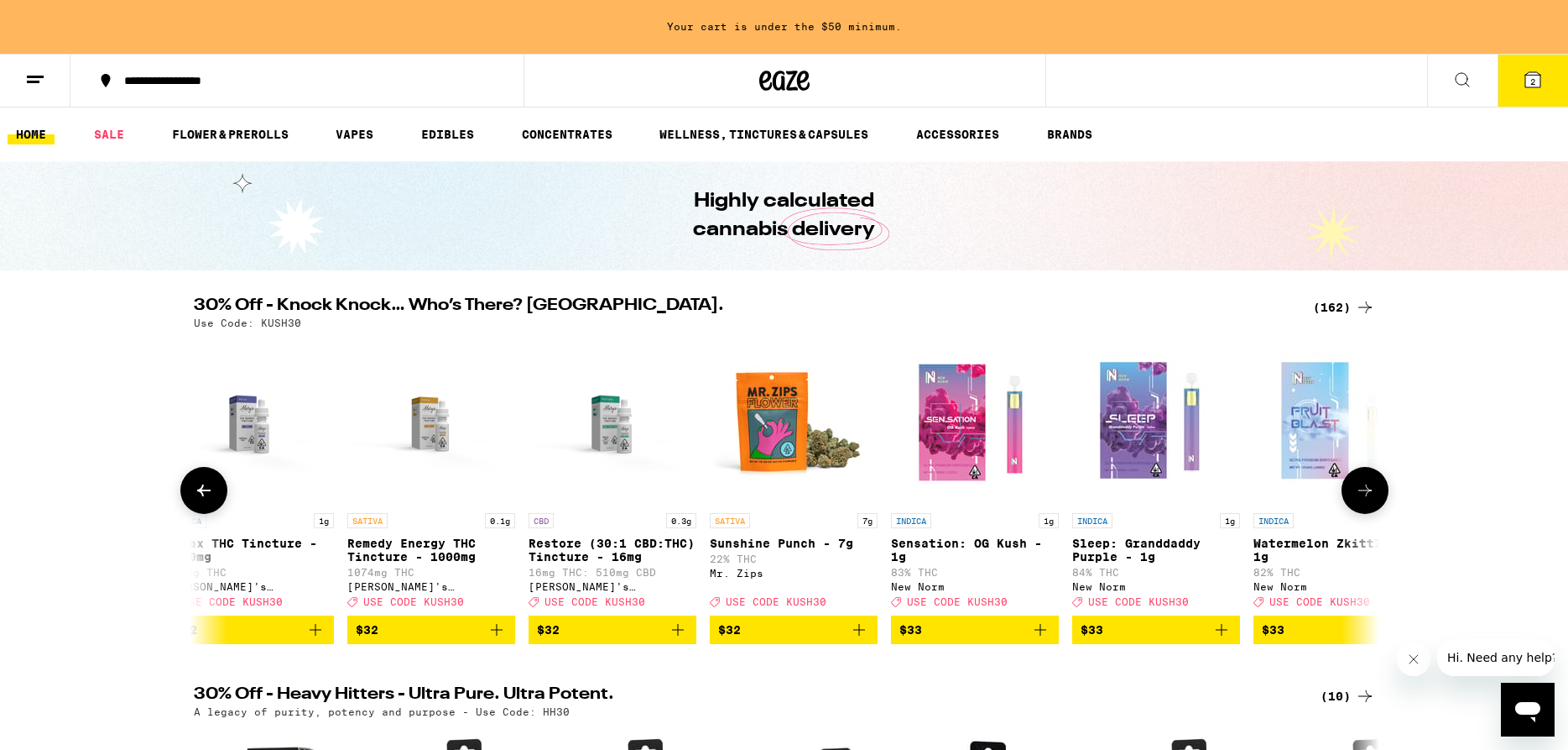
scroll to position [0, 21961]
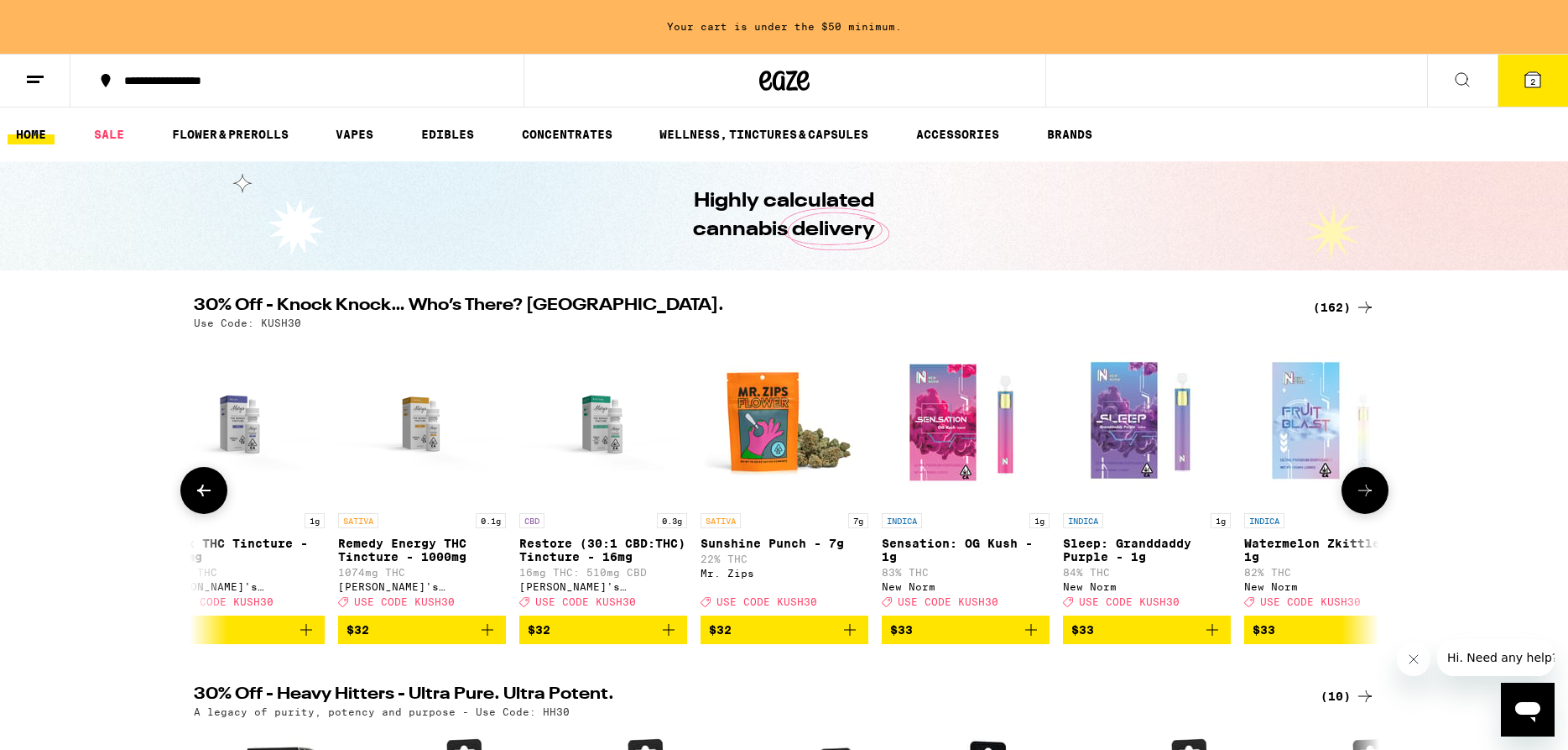
click at [1357, 501] on icon at bounding box center [1364, 489] width 20 height 20
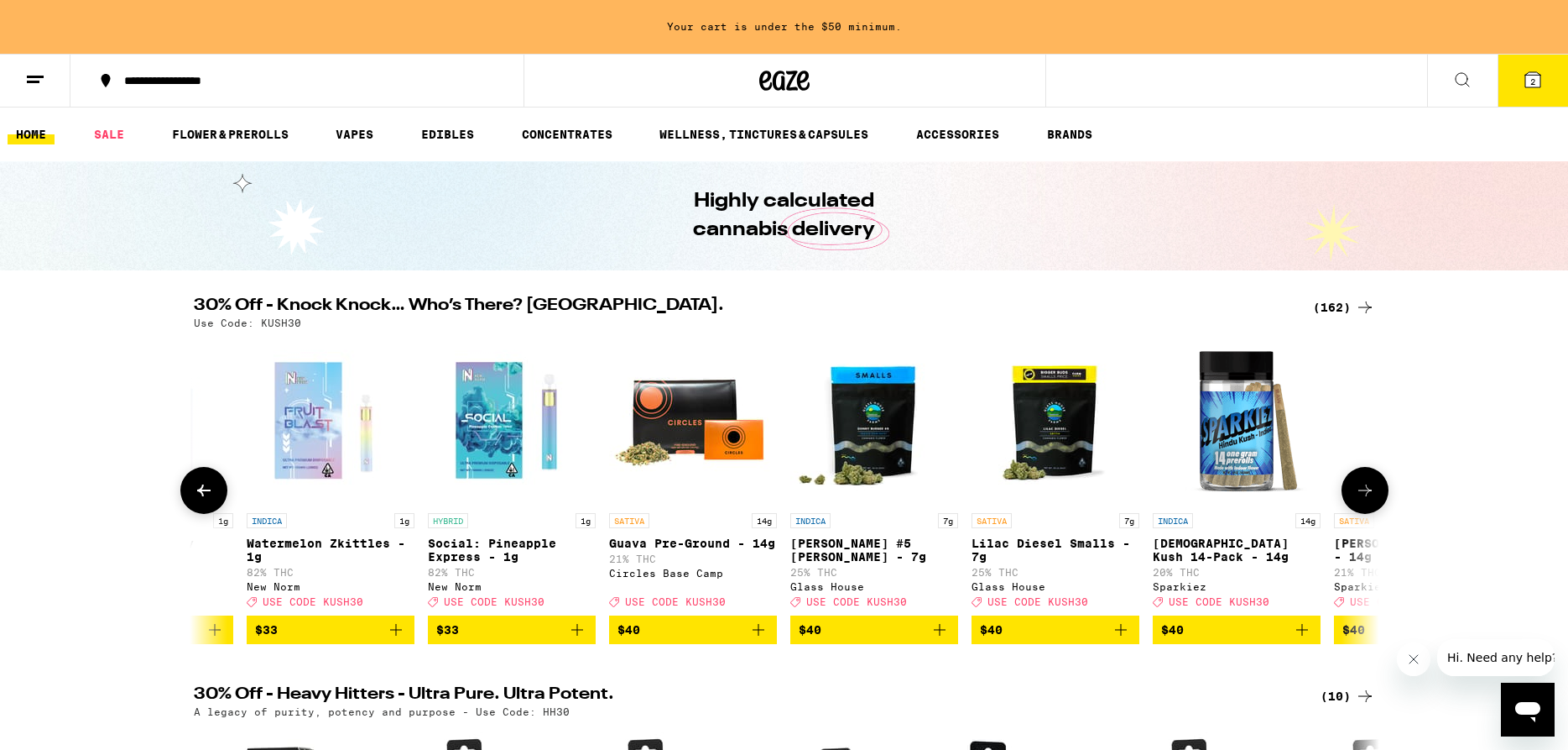
scroll to position [0, 22960]
click at [1357, 501] on icon at bounding box center [1364, 489] width 20 height 20
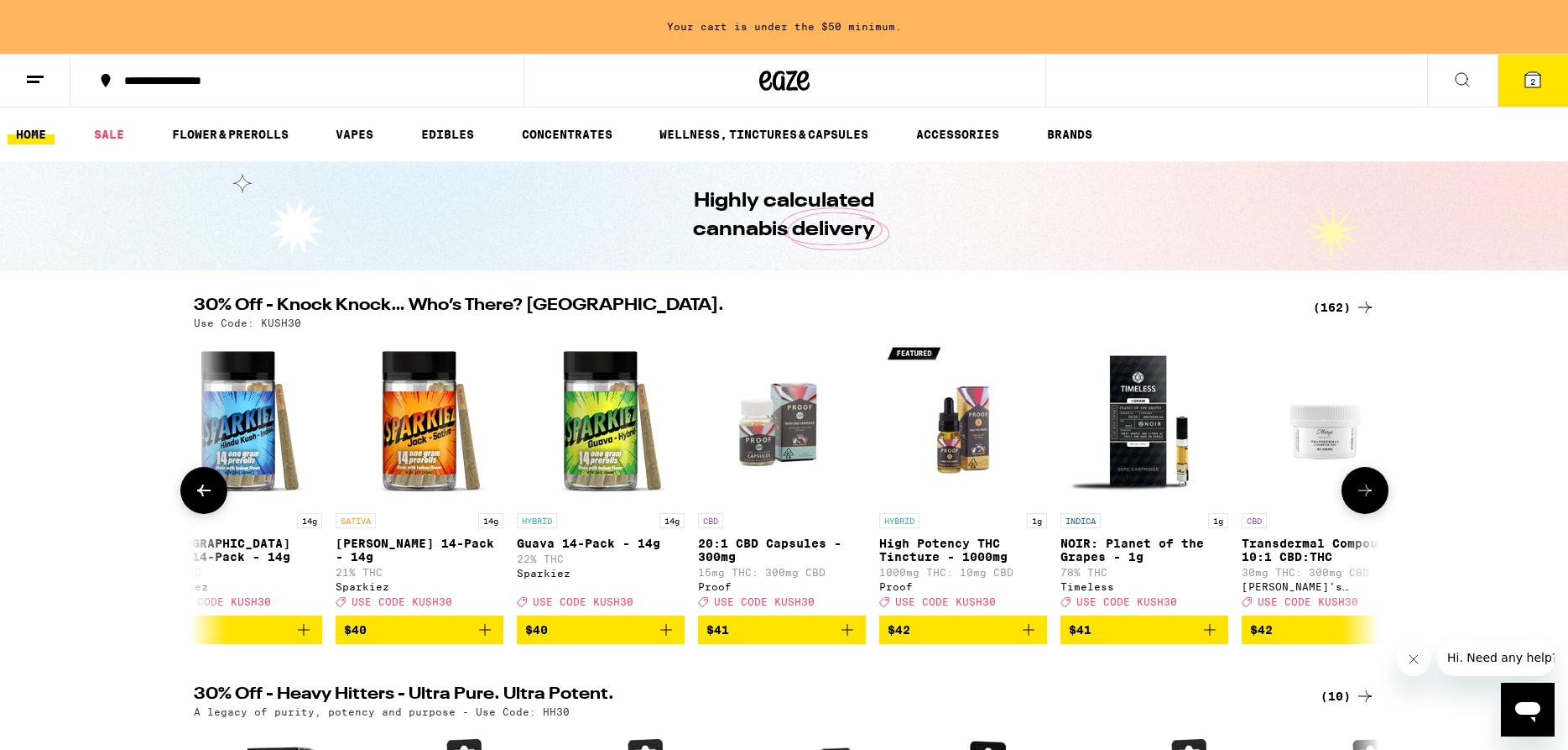
scroll to position [0, 23958]
click at [1357, 501] on icon at bounding box center [1364, 489] width 20 height 20
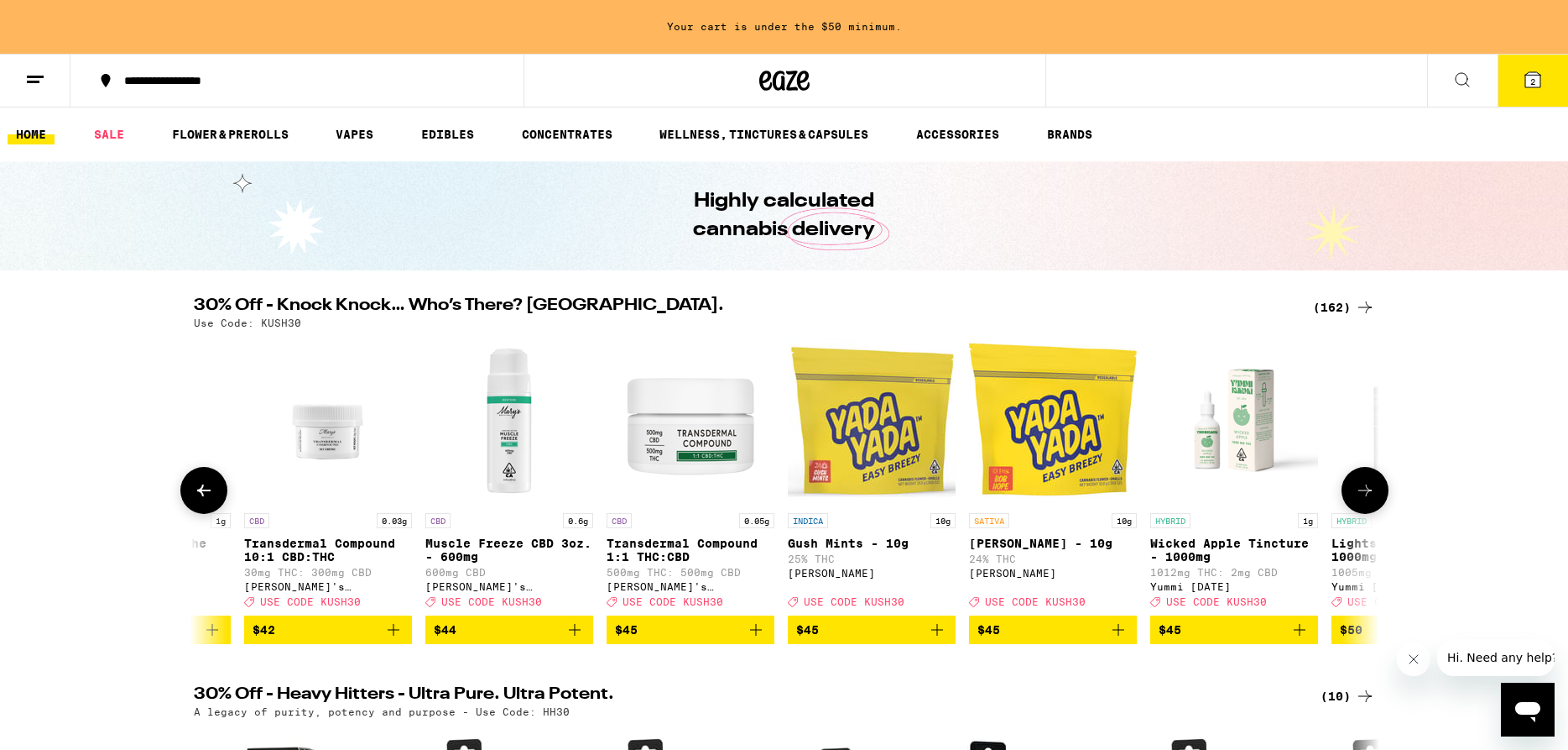
scroll to position [0, 24957]
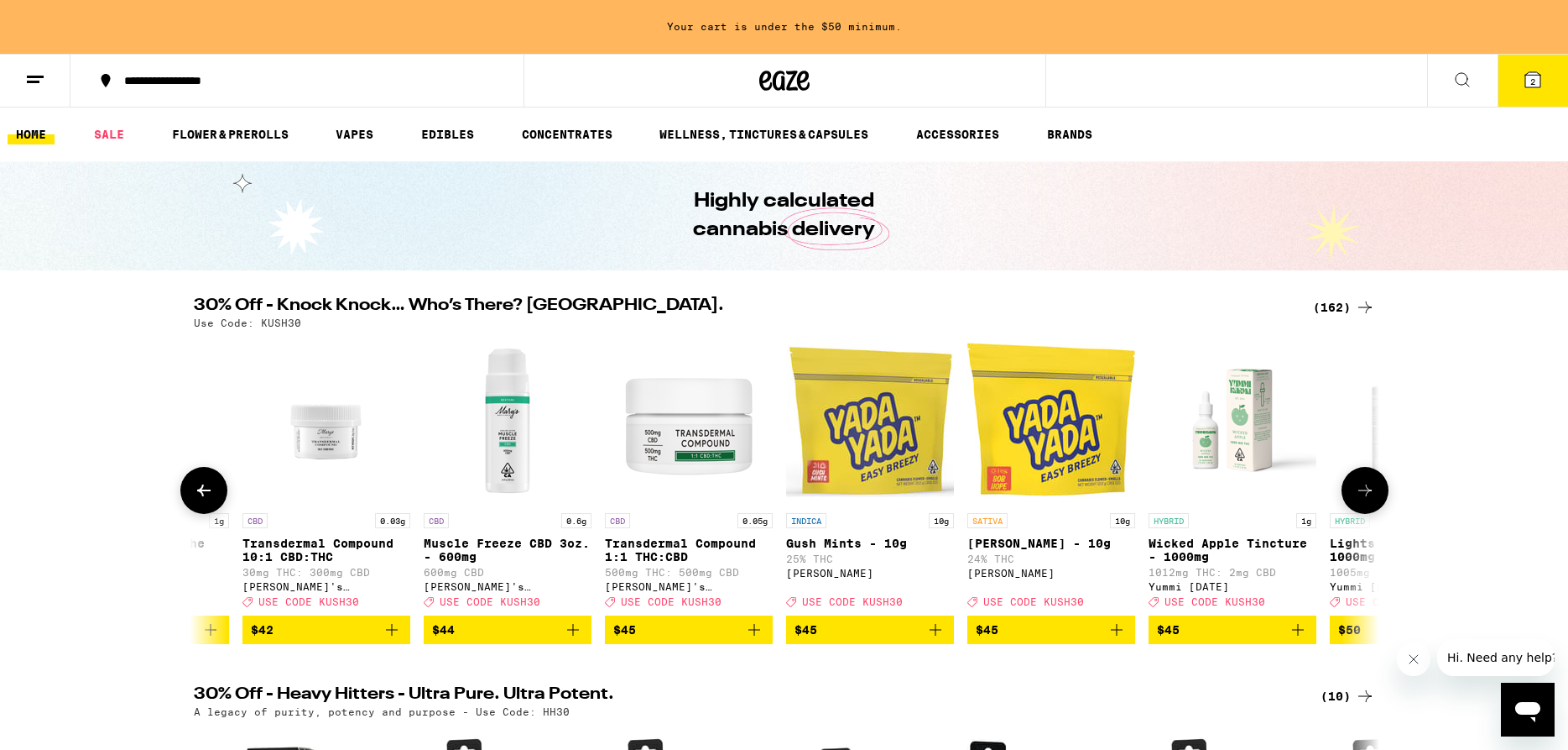
click at [1357, 501] on icon at bounding box center [1364, 489] width 20 height 20
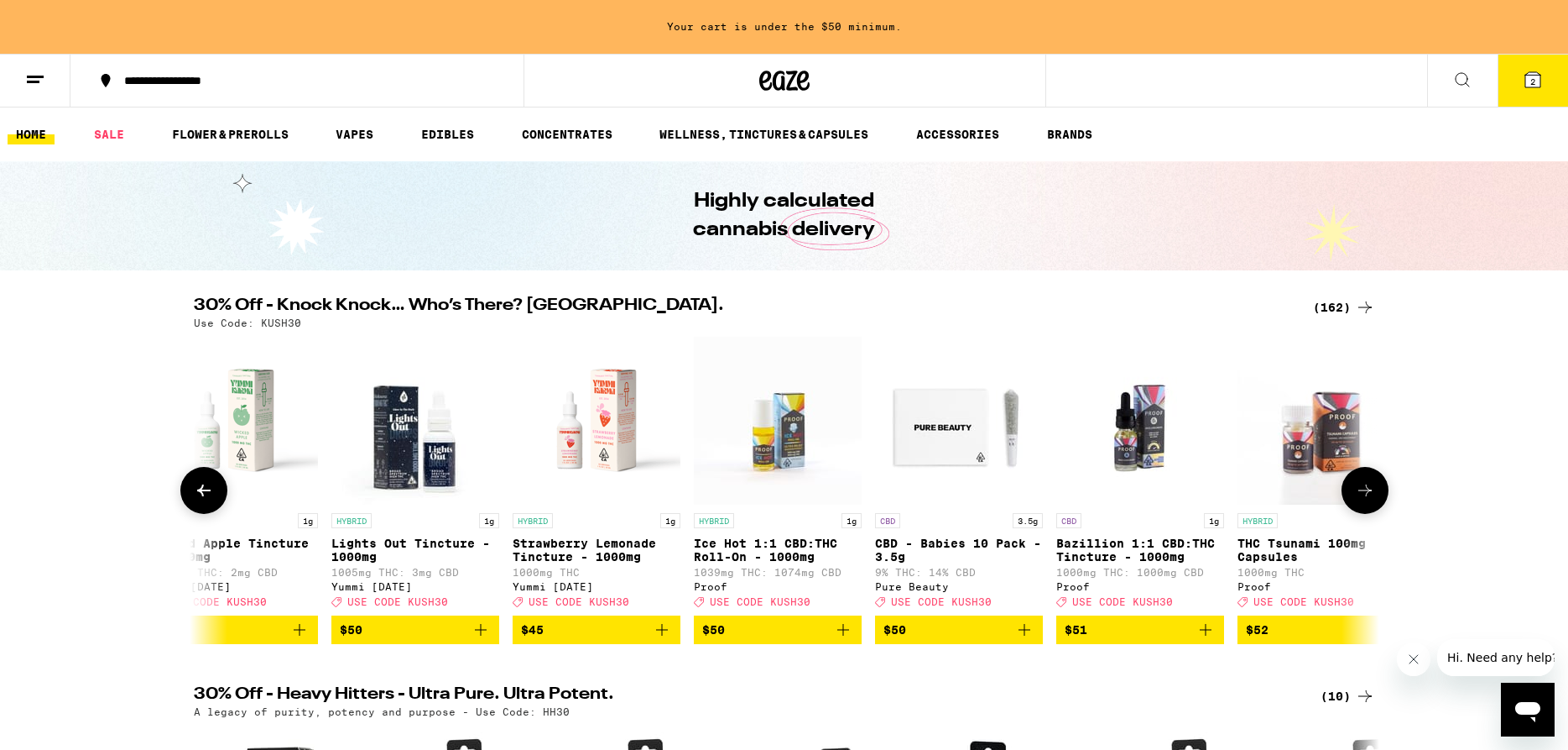
click at [1357, 501] on icon at bounding box center [1364, 489] width 20 height 20
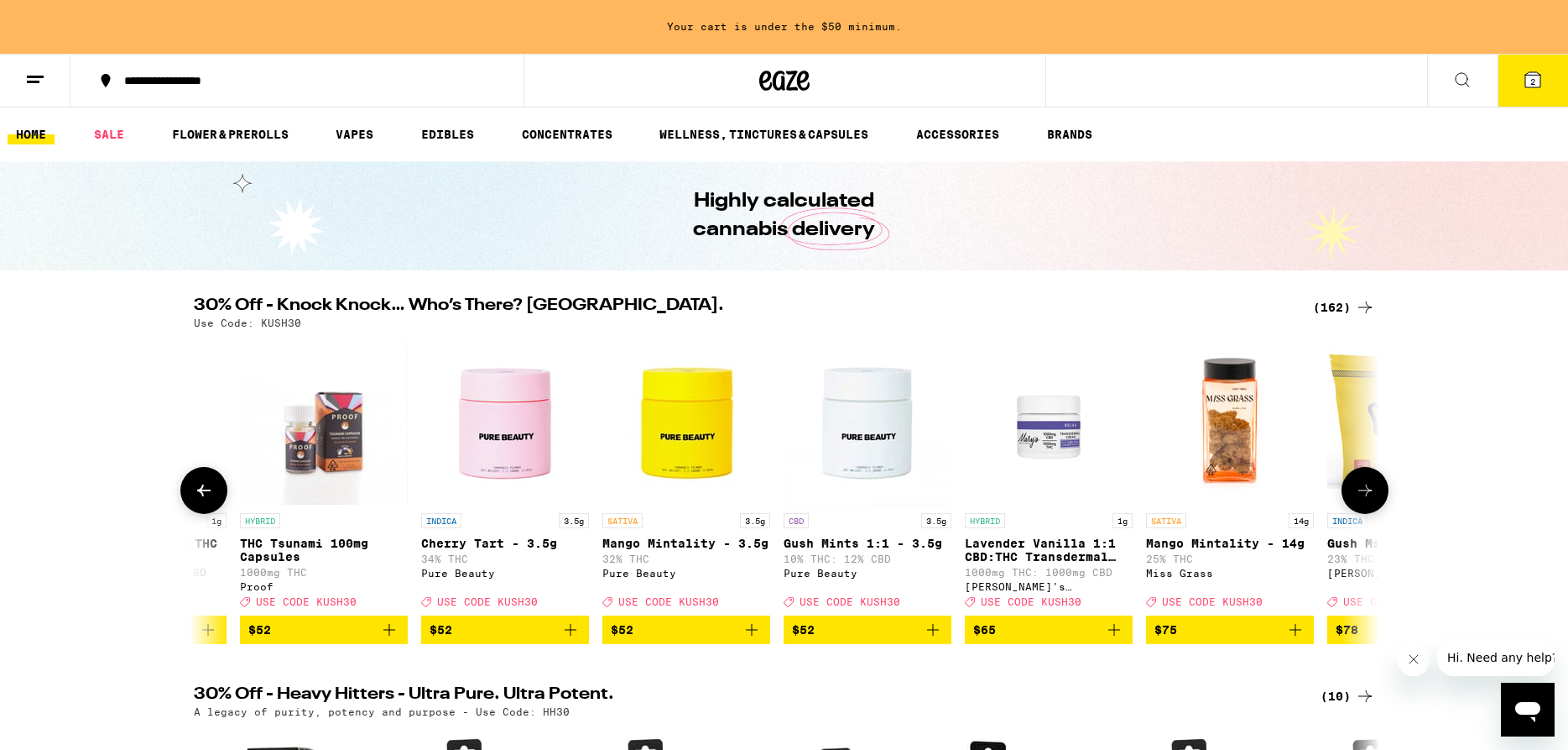
scroll to position [0, 26953]
click at [1357, 501] on icon at bounding box center [1364, 489] width 20 height 20
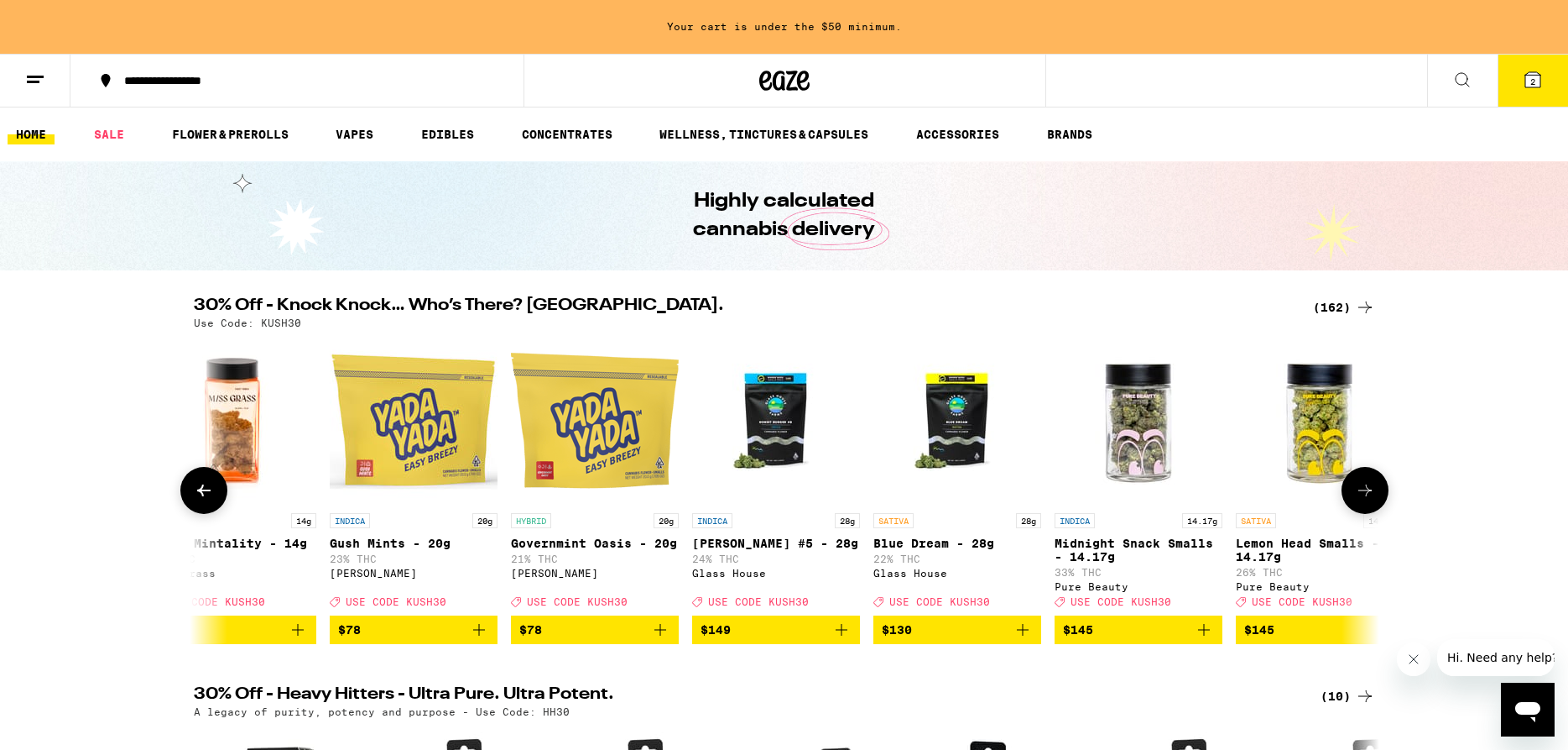
scroll to position [0, 27951]
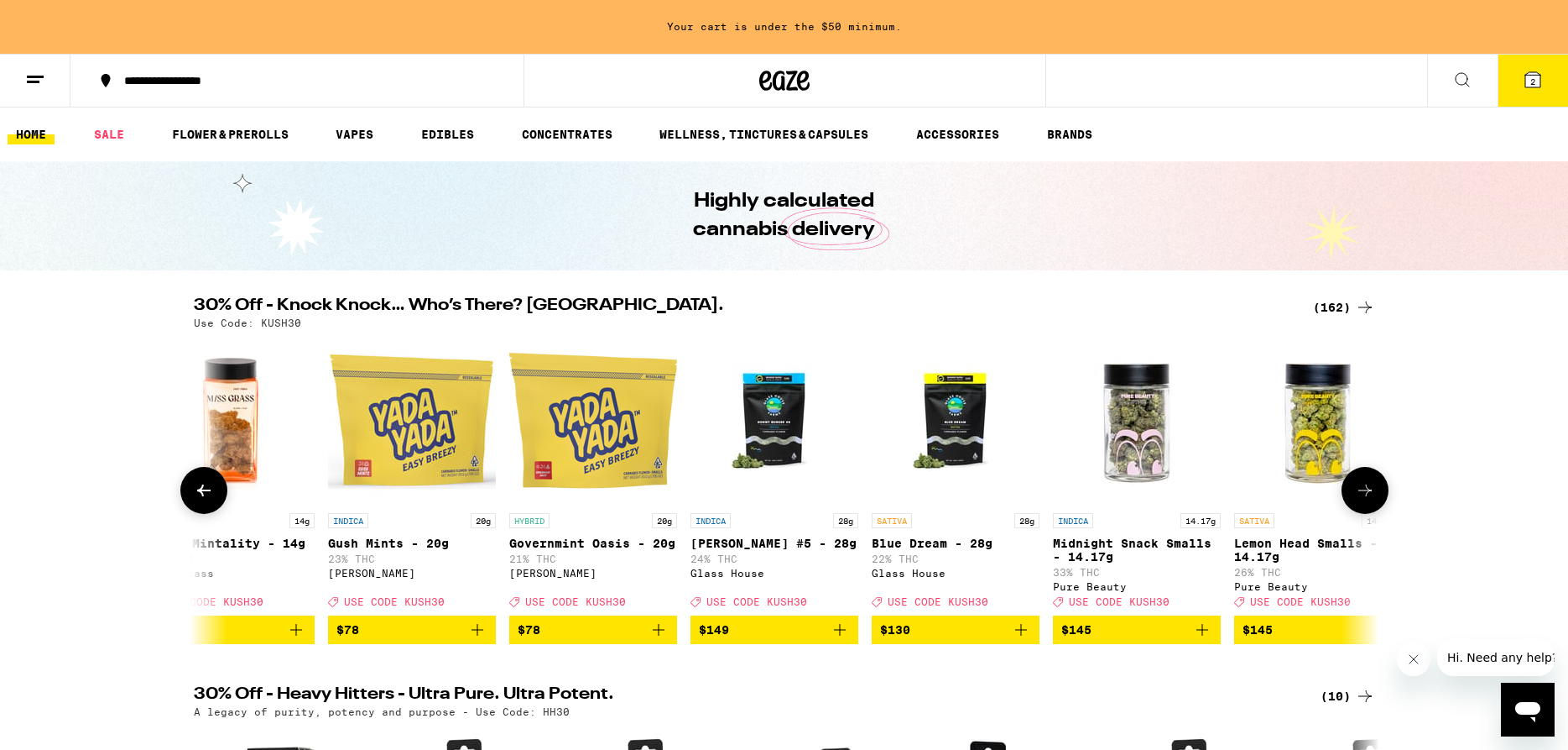
click at [1357, 501] on icon at bounding box center [1364, 489] width 20 height 20
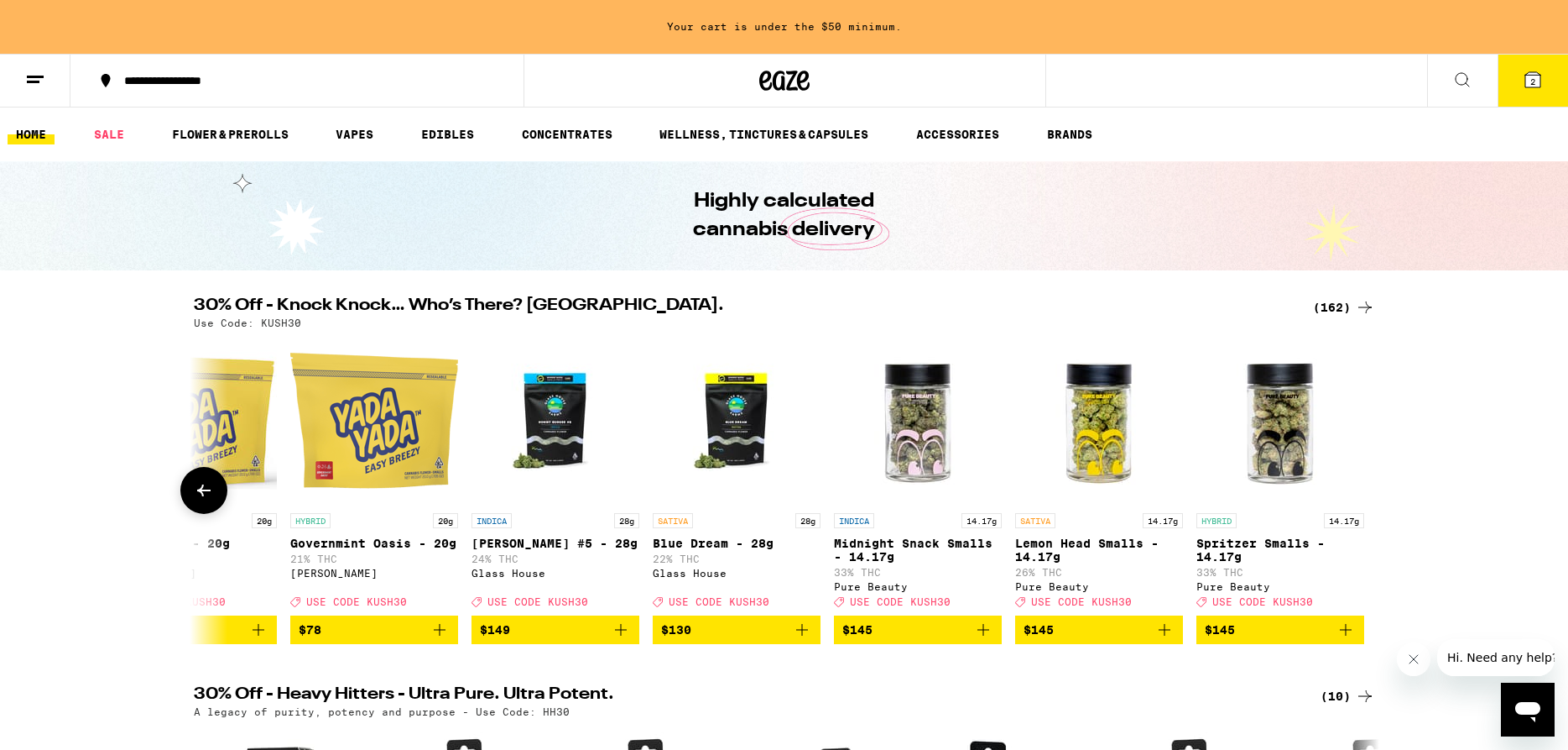
scroll to position [0, 28173]
